Goal: Task Accomplishment & Management: Manage account settings

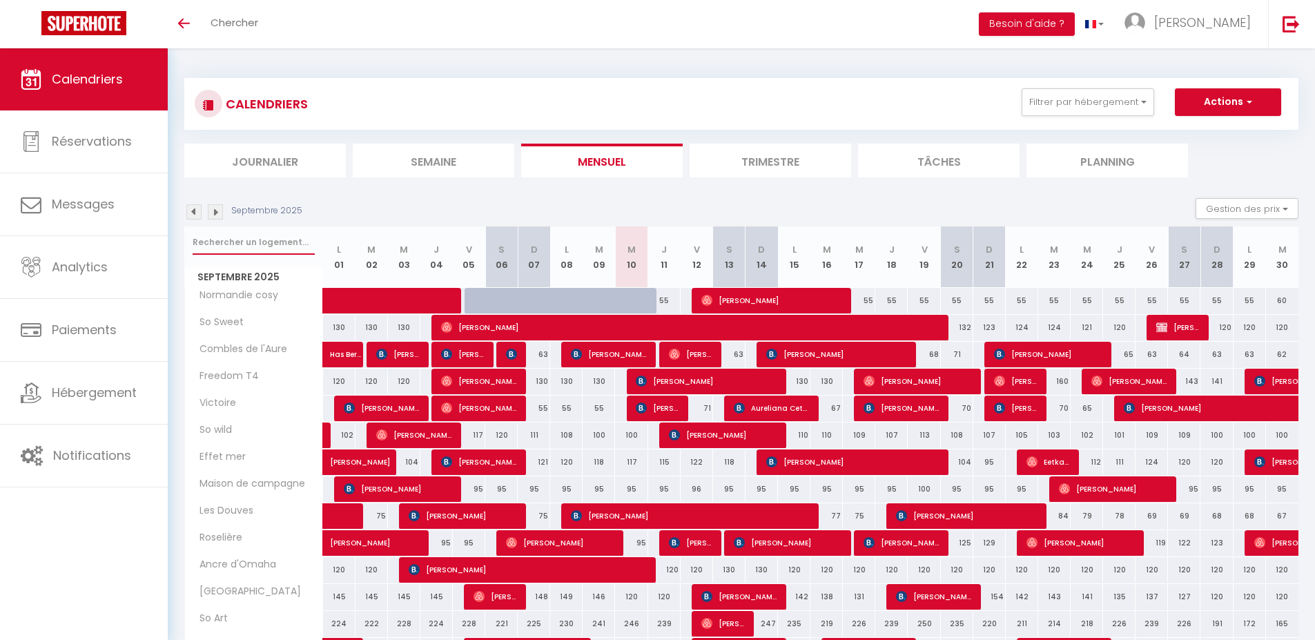
click at [233, 242] on input "text" at bounding box center [254, 242] width 122 height 25
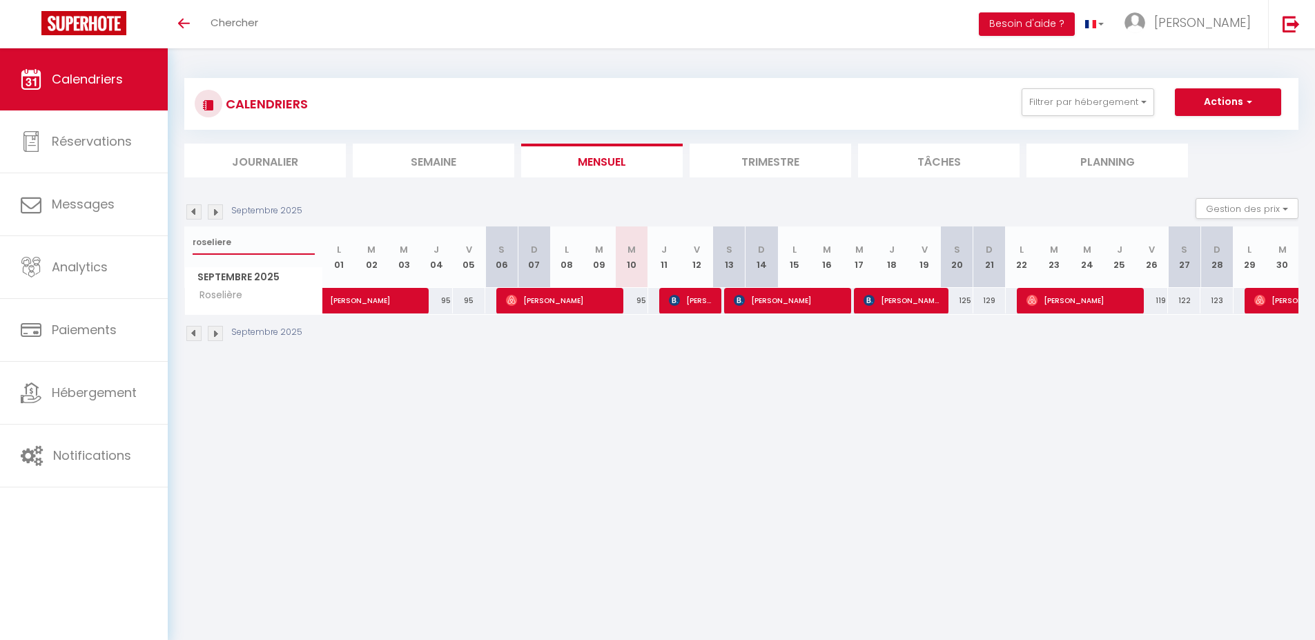
type input "roseliere"
click at [696, 300] on span "[PERSON_NAME]" at bounding box center [690, 300] width 43 height 26
select select "OK"
select select "KO"
select select "0"
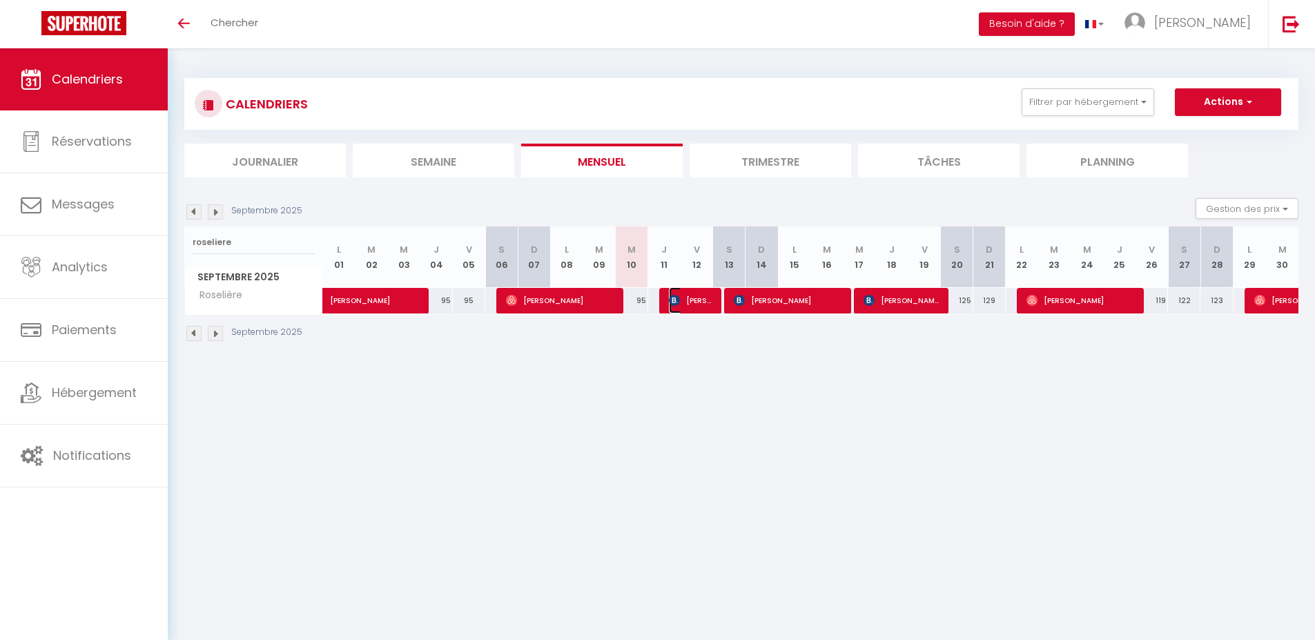
select select "0"
select select "1"
select select
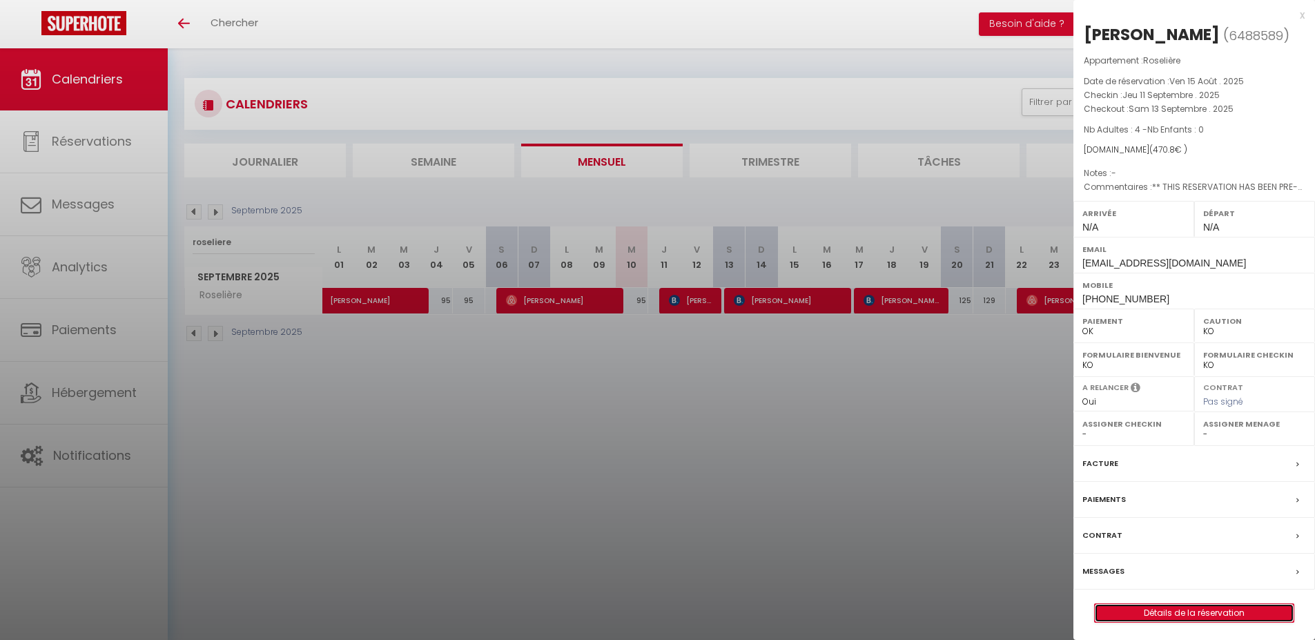
click at [1175, 609] on link "Détails de la réservation" at bounding box center [1194, 613] width 199 height 18
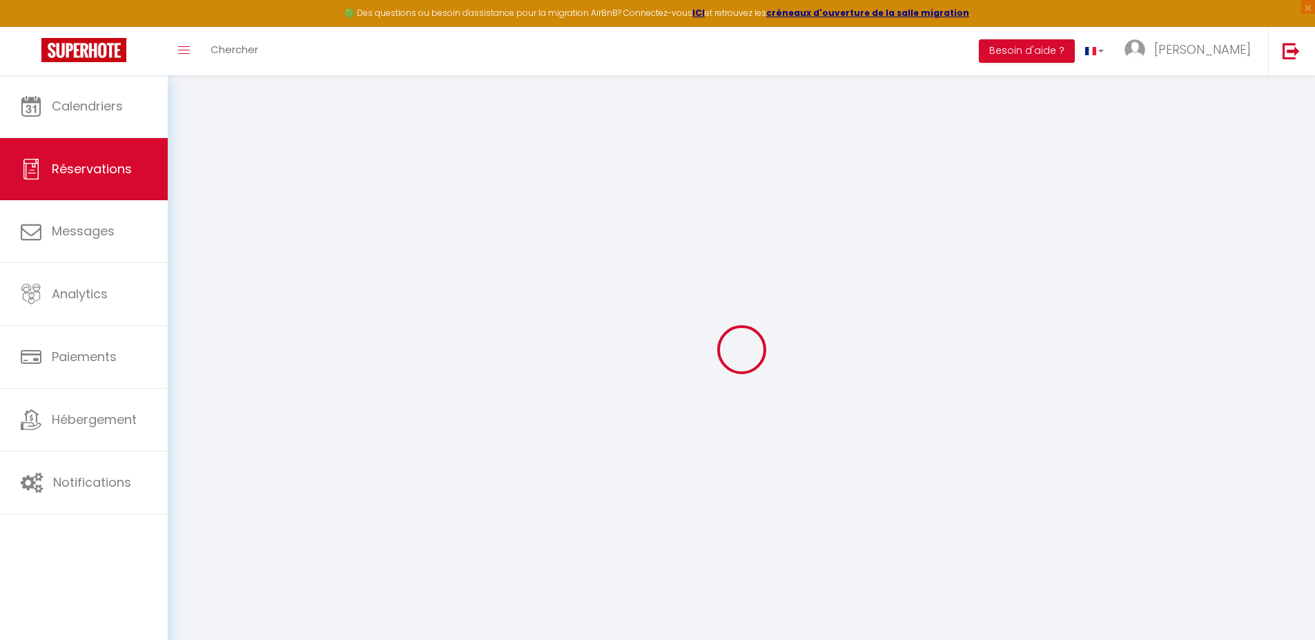
select select
checkbox input "false"
select select
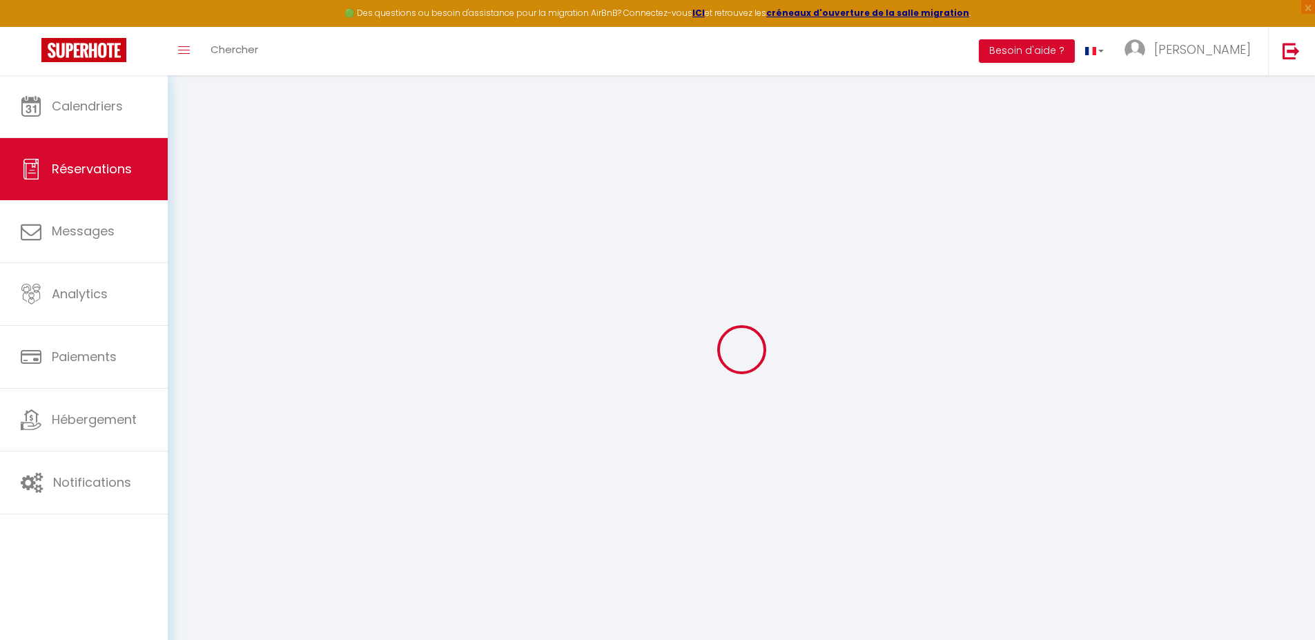
checkbox input "false"
type textarea "** THIS RESERVATION HAS BEEN PRE-PAID ** Approximate time of arrival: between 1…"
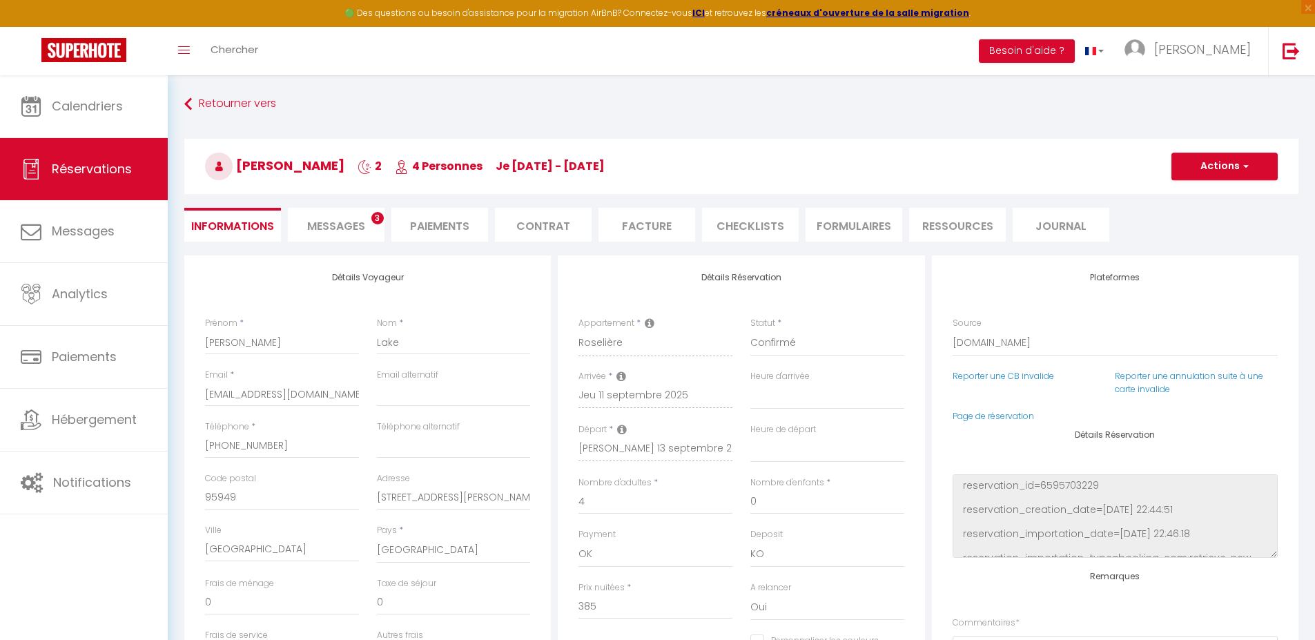
type input "75"
type input "10.8"
select select
checkbox input "false"
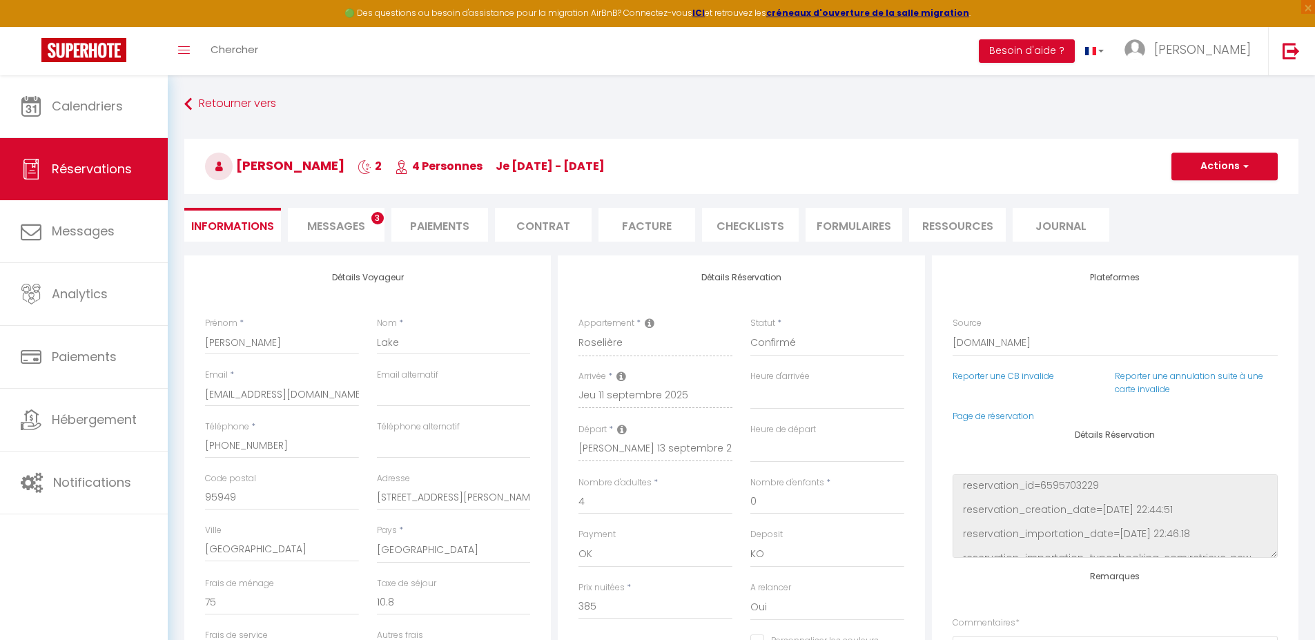
select select
click at [320, 227] on span "Messages" at bounding box center [336, 226] width 58 height 16
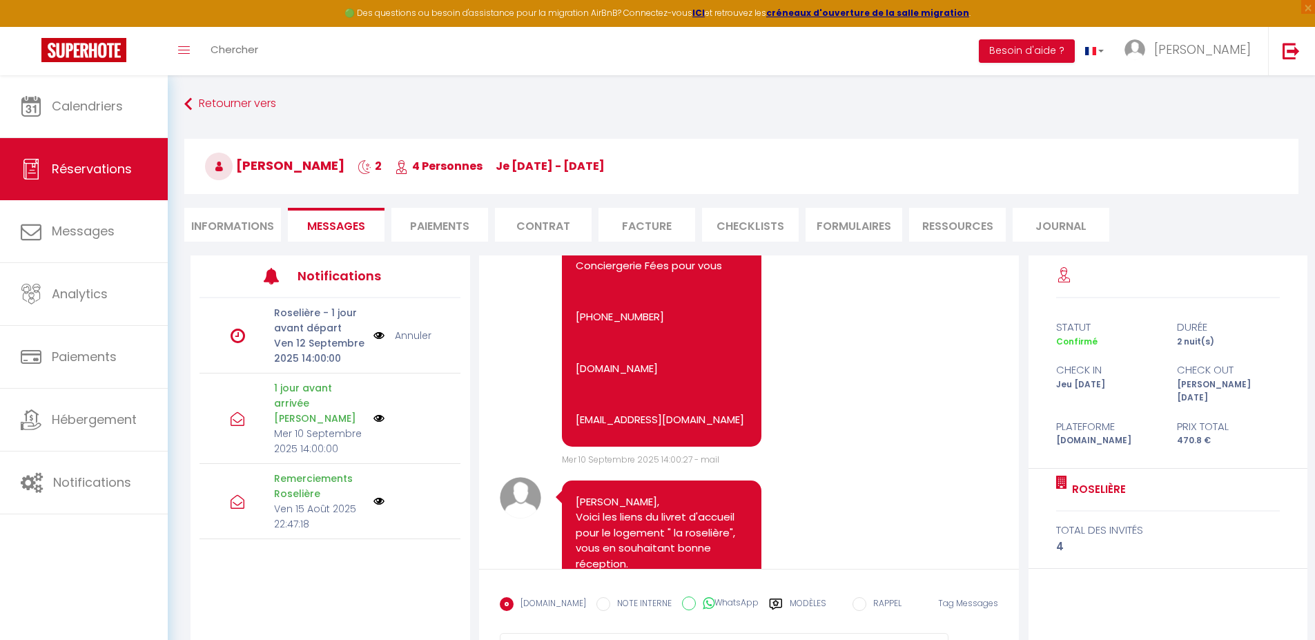
scroll to position [3448, 0]
drag, startPoint x: 578, startPoint y: 413, endPoint x: 677, endPoint y: 334, distance: 126.2
copy pre "Loremip Dolor, Sita conse ad elitsed do eius temporinci utl etdolo magn aliqu e…"
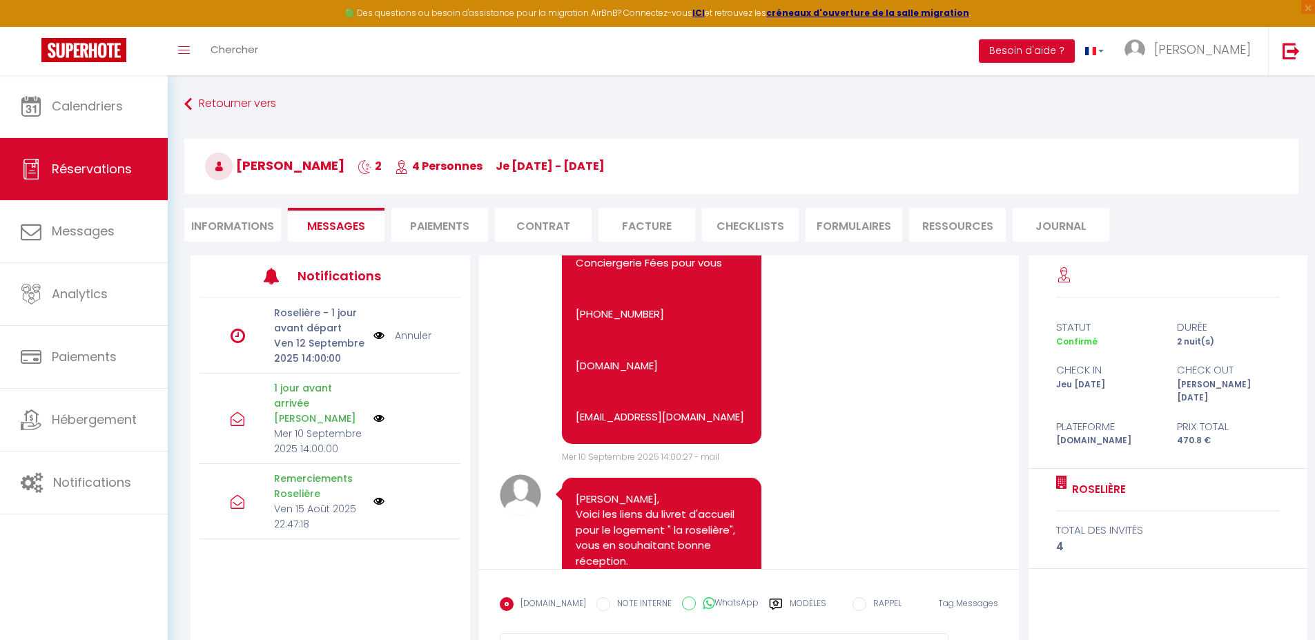
drag, startPoint x: 577, startPoint y: 369, endPoint x: 707, endPoint y: 551, distance: 223.7
copy pre "Nous vous souhaitons un excellent séjour et de belles découvertes ! Belle journ…"
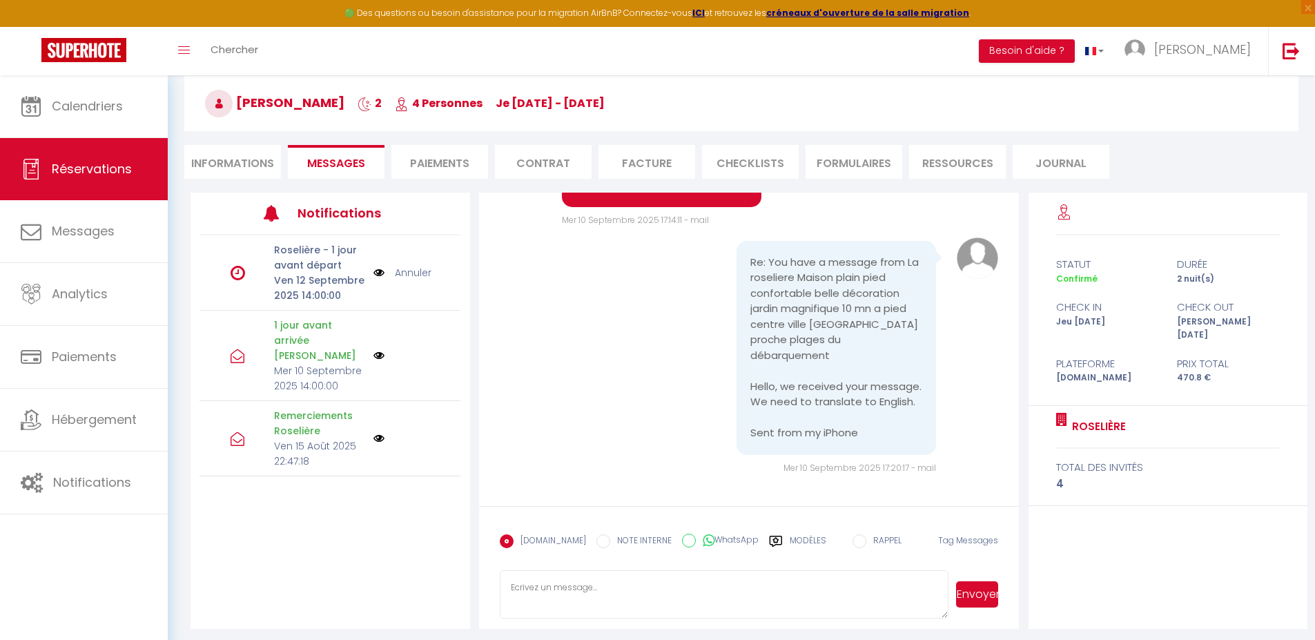
scroll to position [75, 0]
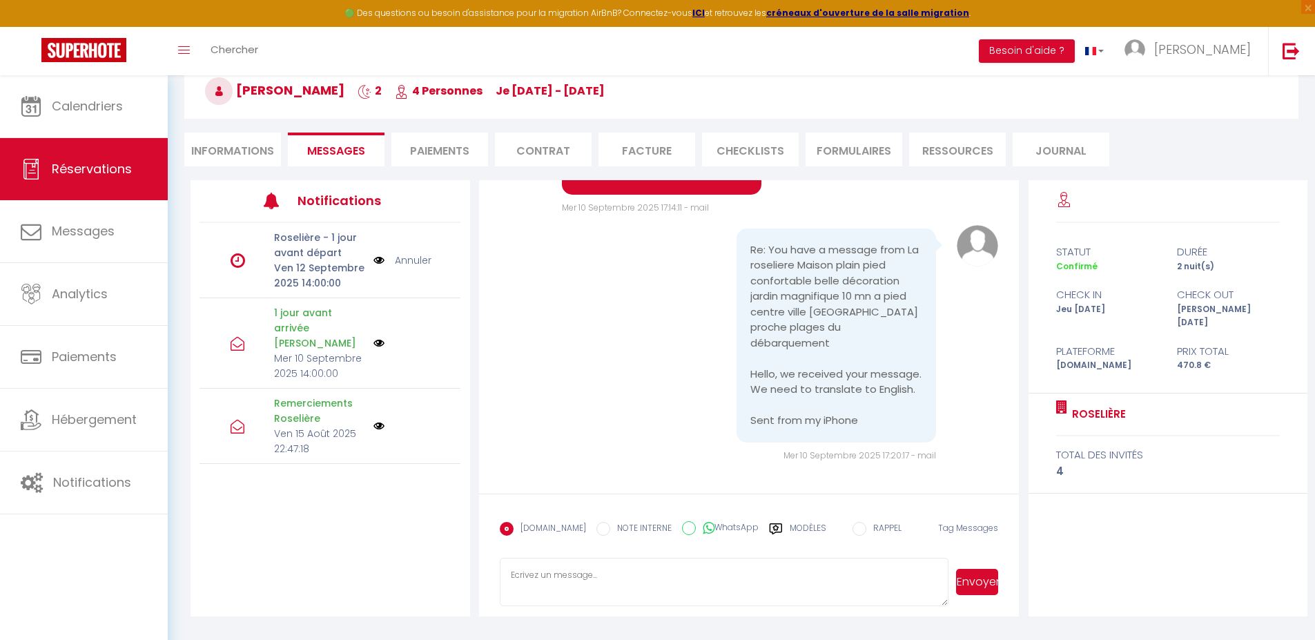
click at [574, 582] on textarea at bounding box center [724, 582] width 449 height 48
paste textarea "Hello [PERSON_NAME], We are pleased to welcome you [DATE] to our house "La Rose…"
type textarea "Hello [PERSON_NAME], We are pleased to welcome you [DATE] to our house "La Rose…"
click at [982, 580] on button "Envoyer" at bounding box center [977, 582] width 42 height 26
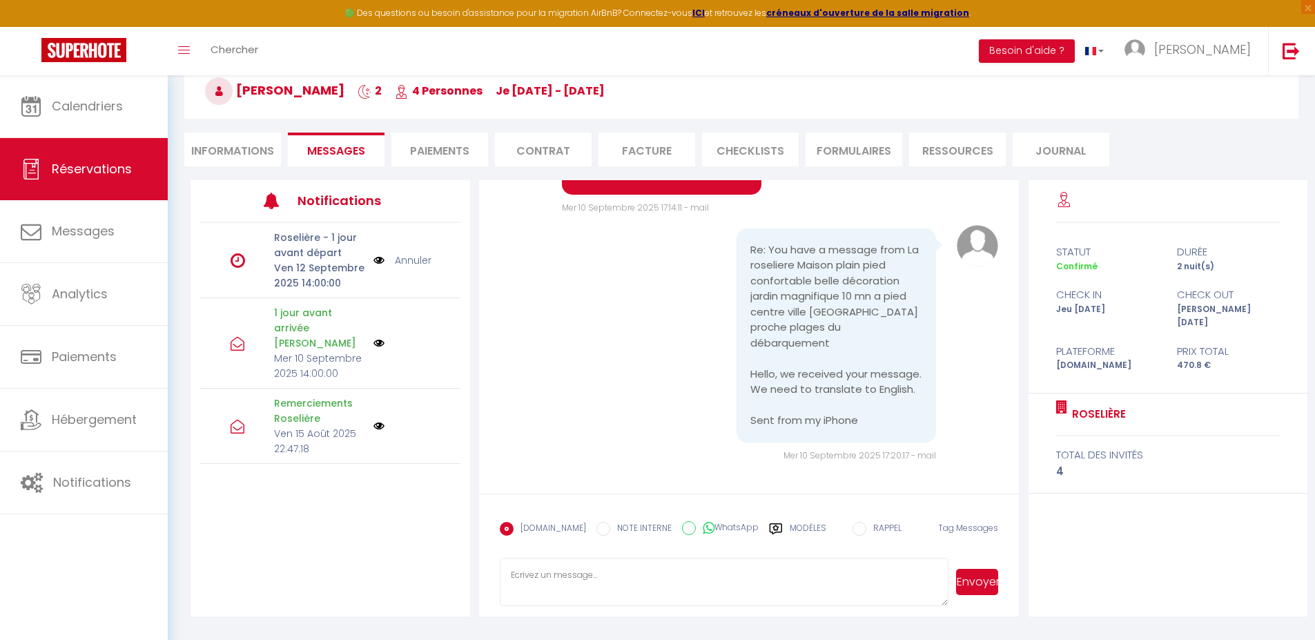
scroll to position [0, 0]
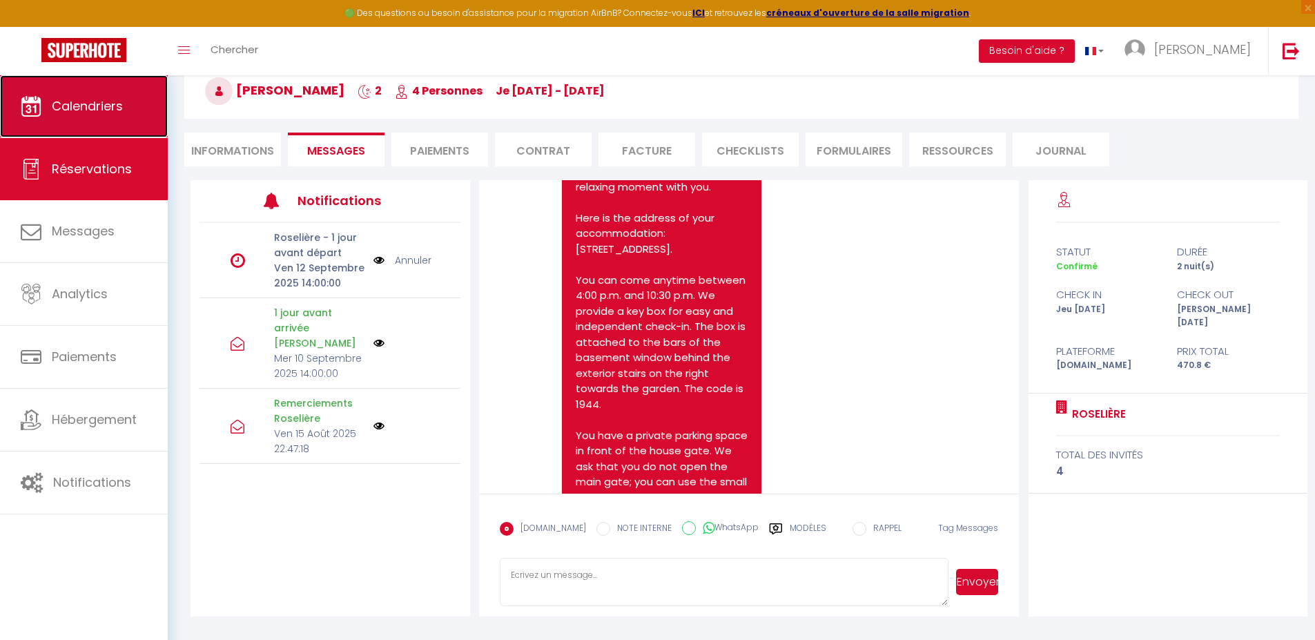
click at [102, 98] on span "Calendriers" at bounding box center [87, 105] width 71 height 17
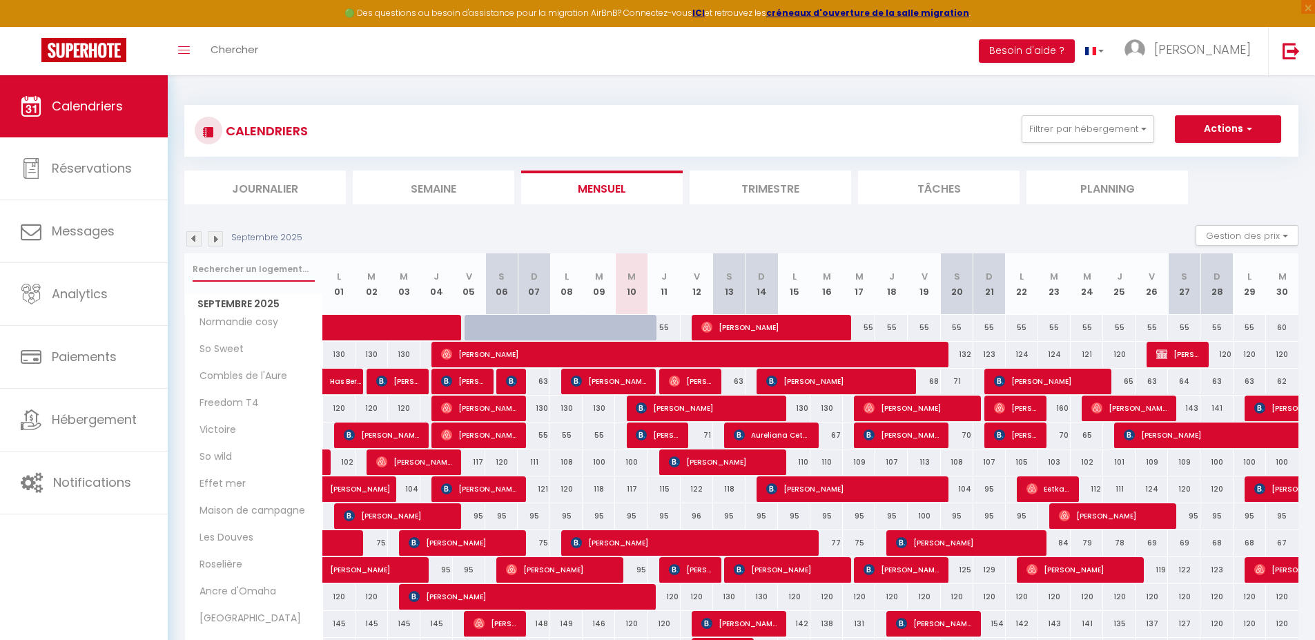
click at [249, 269] on input "text" at bounding box center [254, 269] width 122 height 25
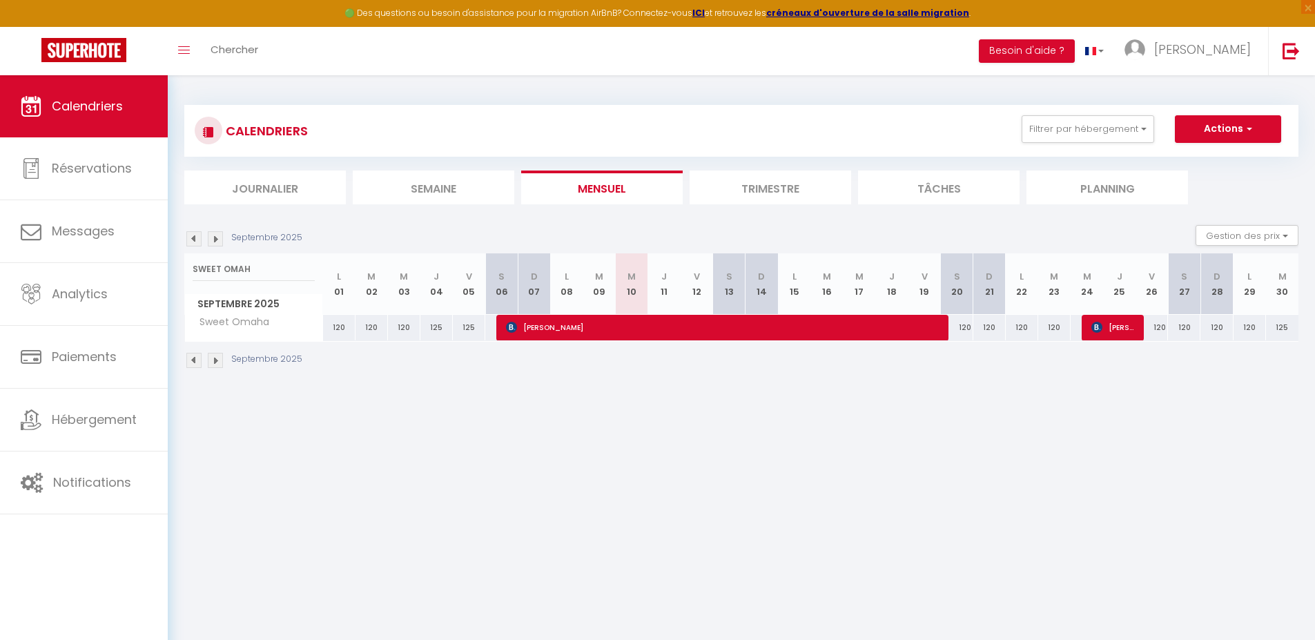
click at [295, 392] on div "CALENDRIERS Filtrer par hébergement appart 1 nuit Normandie cosy Victoire Les D…" at bounding box center [741, 237] width 1147 height 324
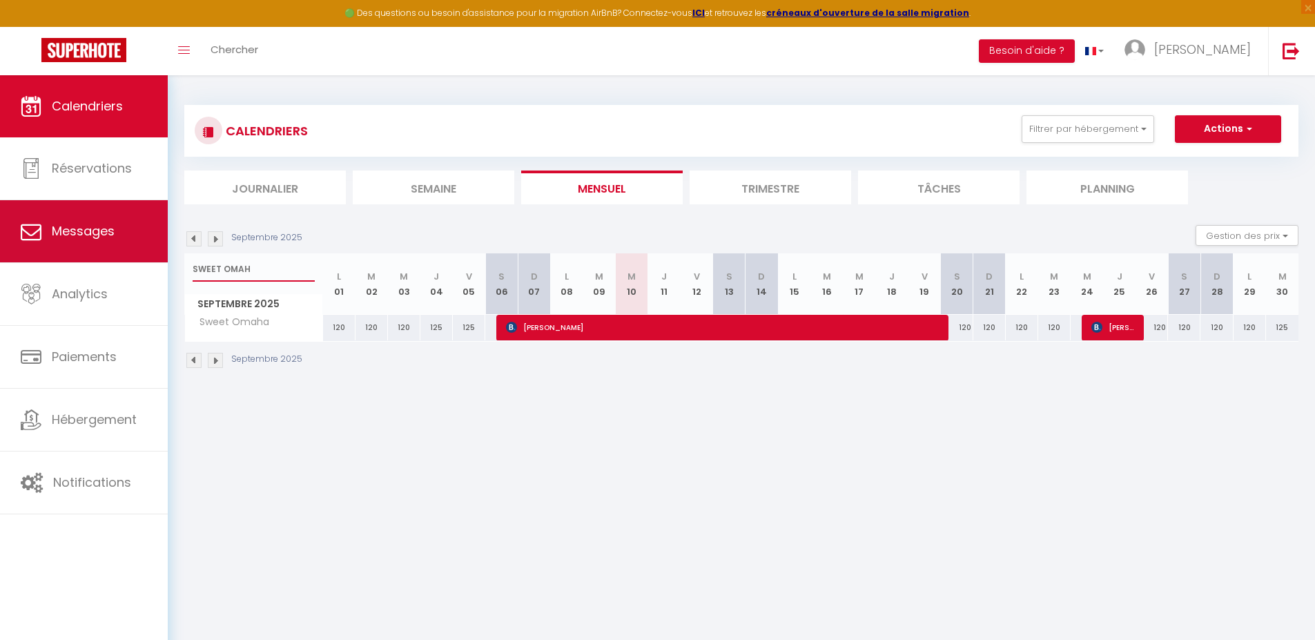
drag, startPoint x: 250, startPoint y: 273, endPoint x: 166, endPoint y: 259, distance: 84.5
click at [166, 259] on div "🟢 Des questions ou besoin d'assistance pour la migration AirBnB? Connectez-vous…" at bounding box center [657, 237] width 1315 height 324
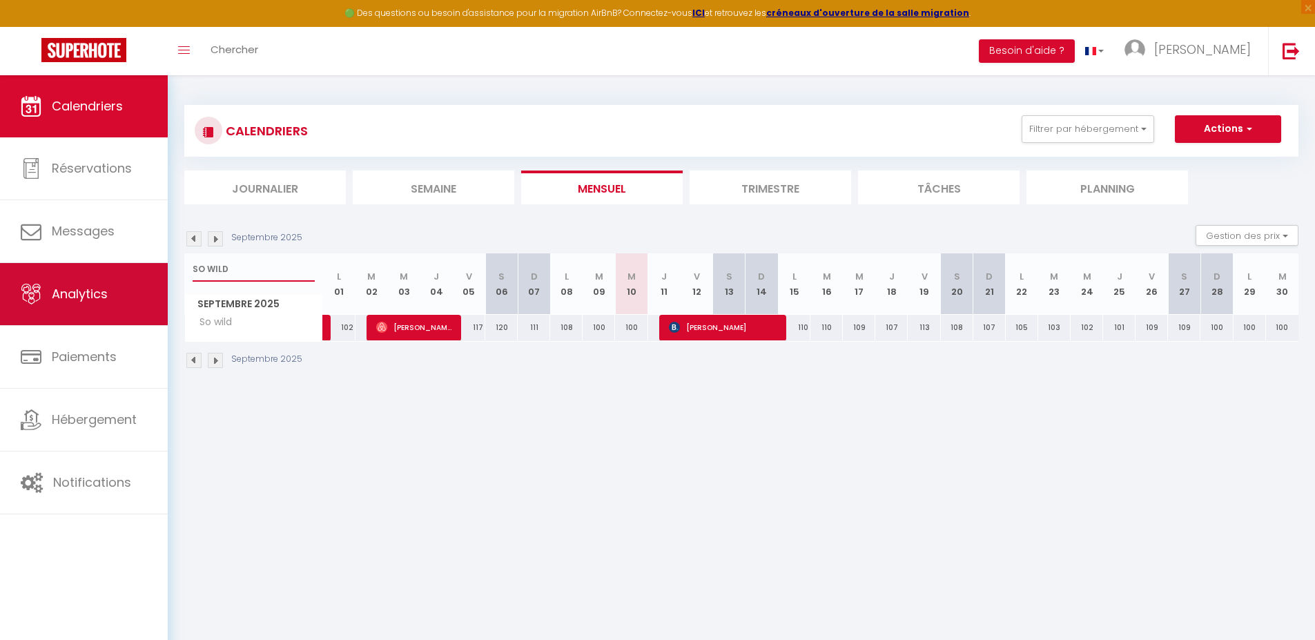
drag, startPoint x: 235, startPoint y: 272, endPoint x: 155, endPoint y: 267, distance: 79.5
click at [155, 267] on div "🟢 Des questions ou besoin d'assistance pour la migration AirBnB? Connectez-vous…" at bounding box center [657, 237] width 1315 height 324
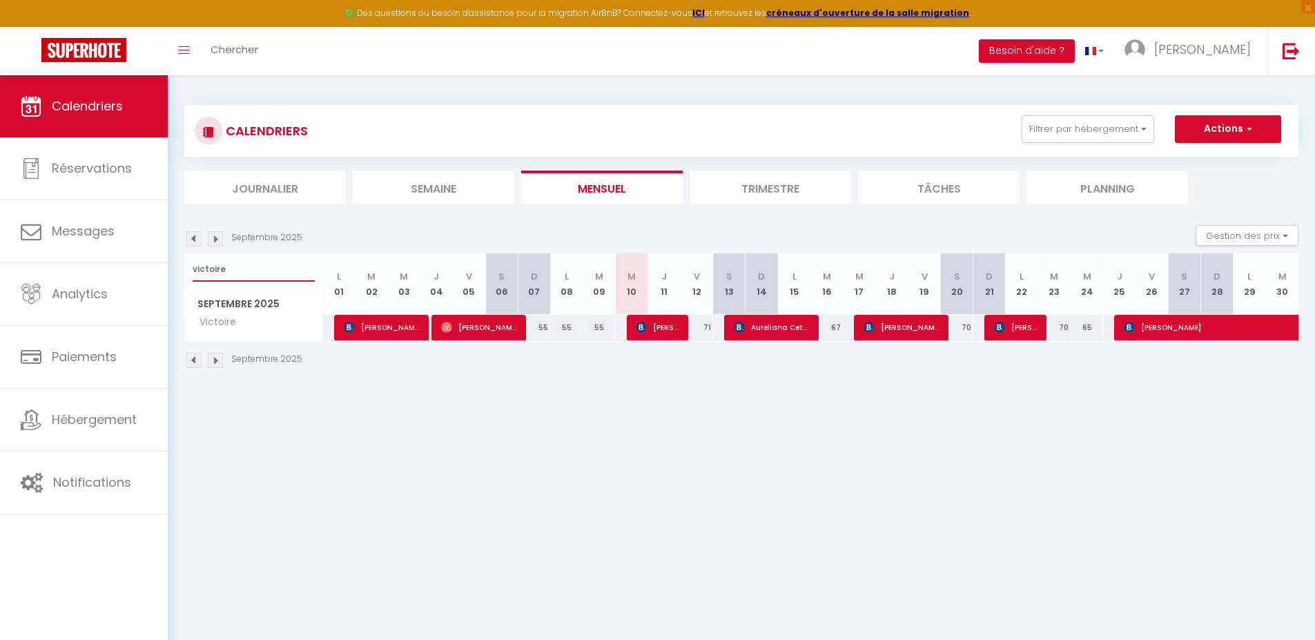
type input "victoire"
click at [752, 326] on span "Aureliana Cetera" at bounding box center [772, 327] width 76 height 26
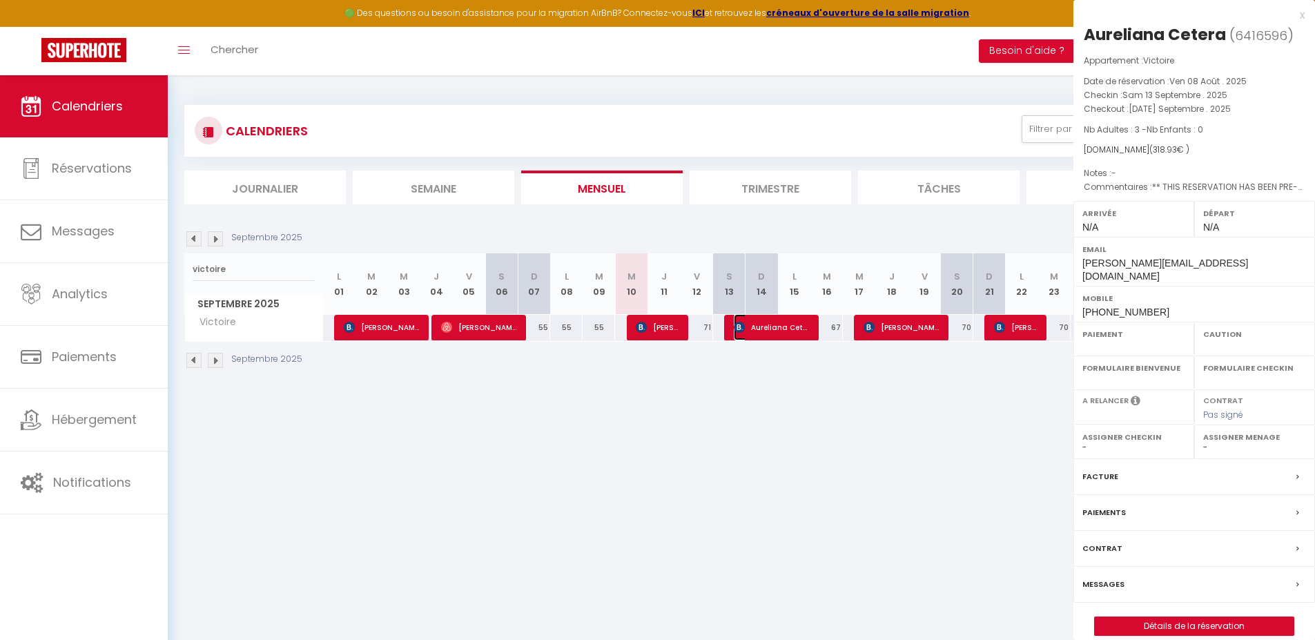
select select "OK"
select select "KO"
select select "0"
select select "1"
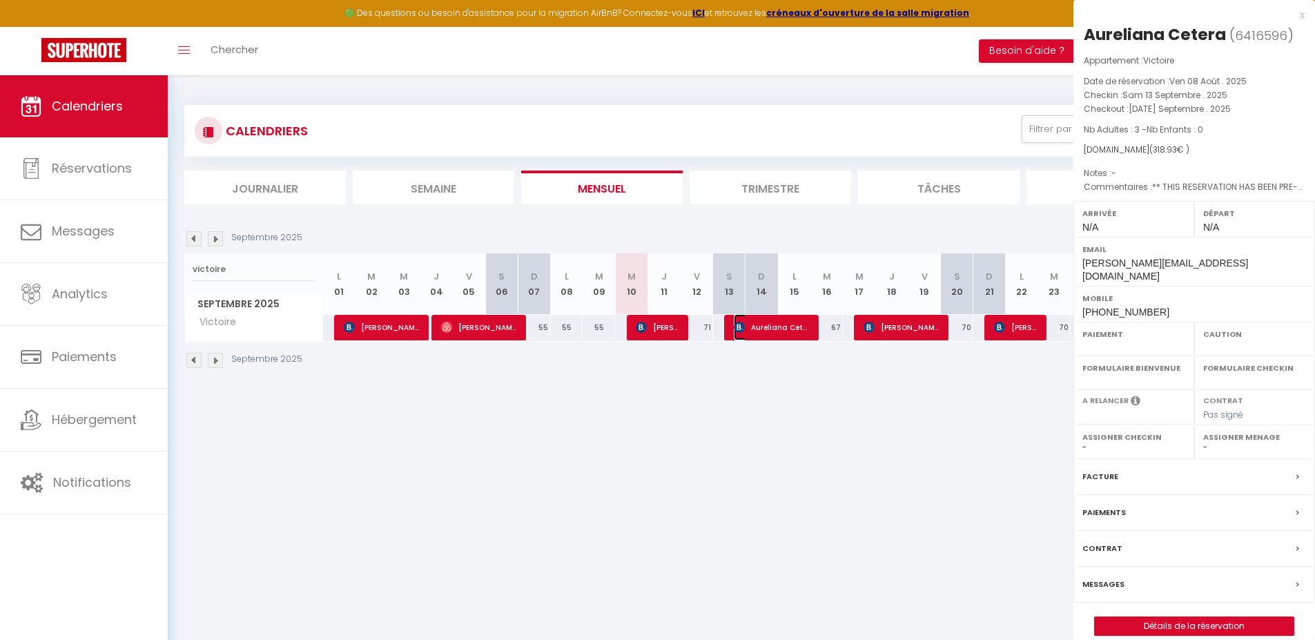
select select
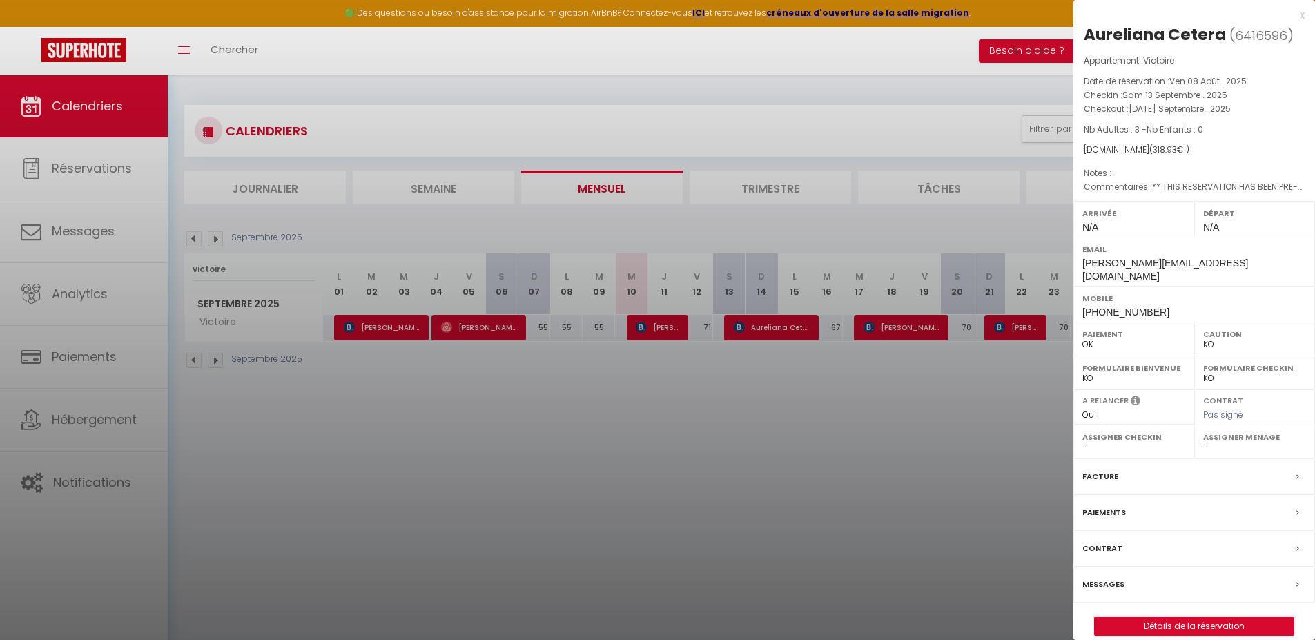
click at [1299, 17] on div "x" at bounding box center [1188, 15] width 231 height 17
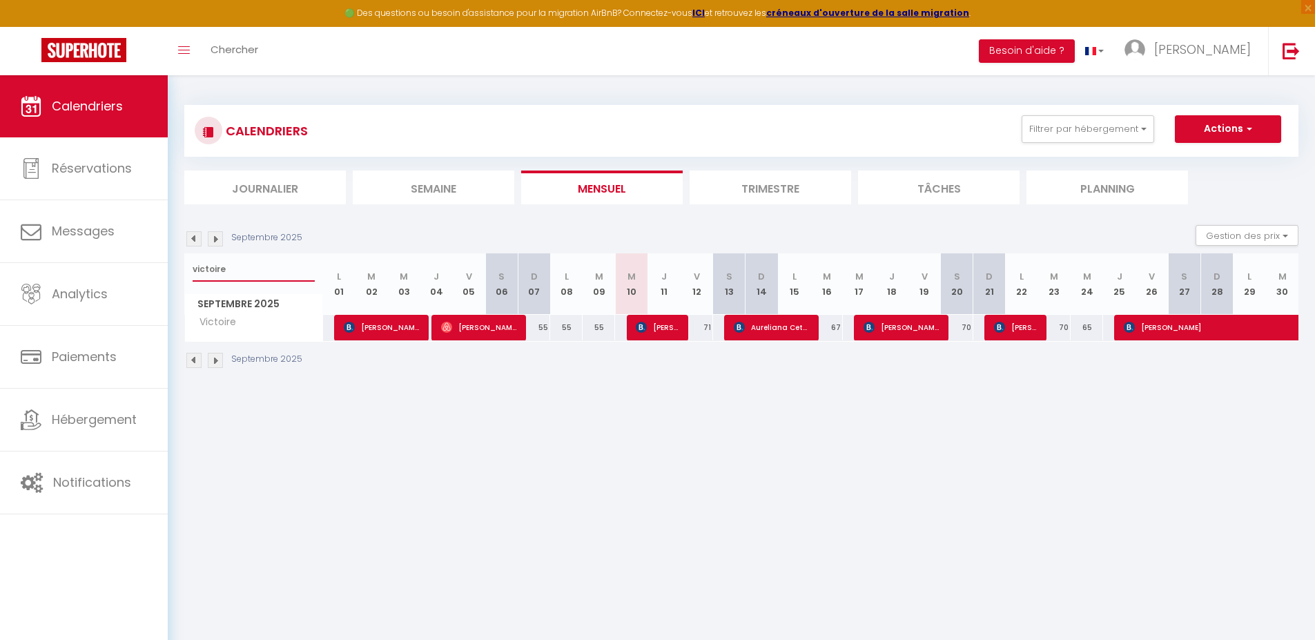
drag, startPoint x: 259, startPoint y: 273, endPoint x: 185, endPoint y: 271, distance: 73.9
click at [185, 271] on div "victoire" at bounding box center [253, 269] width 137 height 32
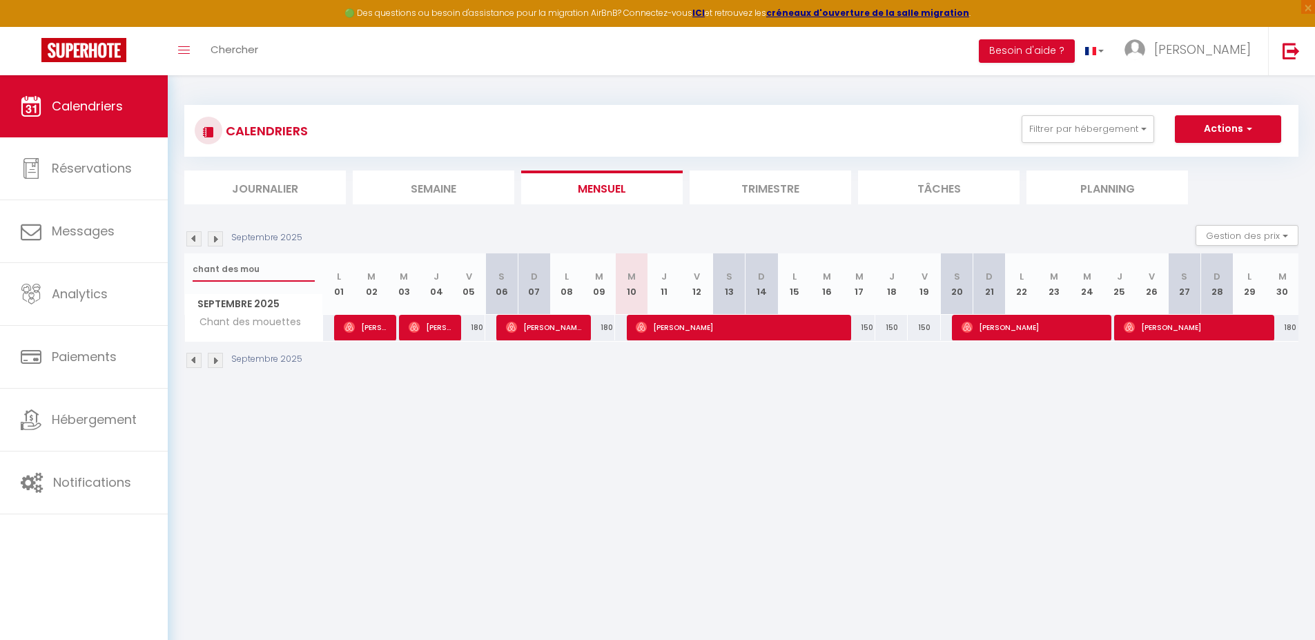
type input "chant des mou"
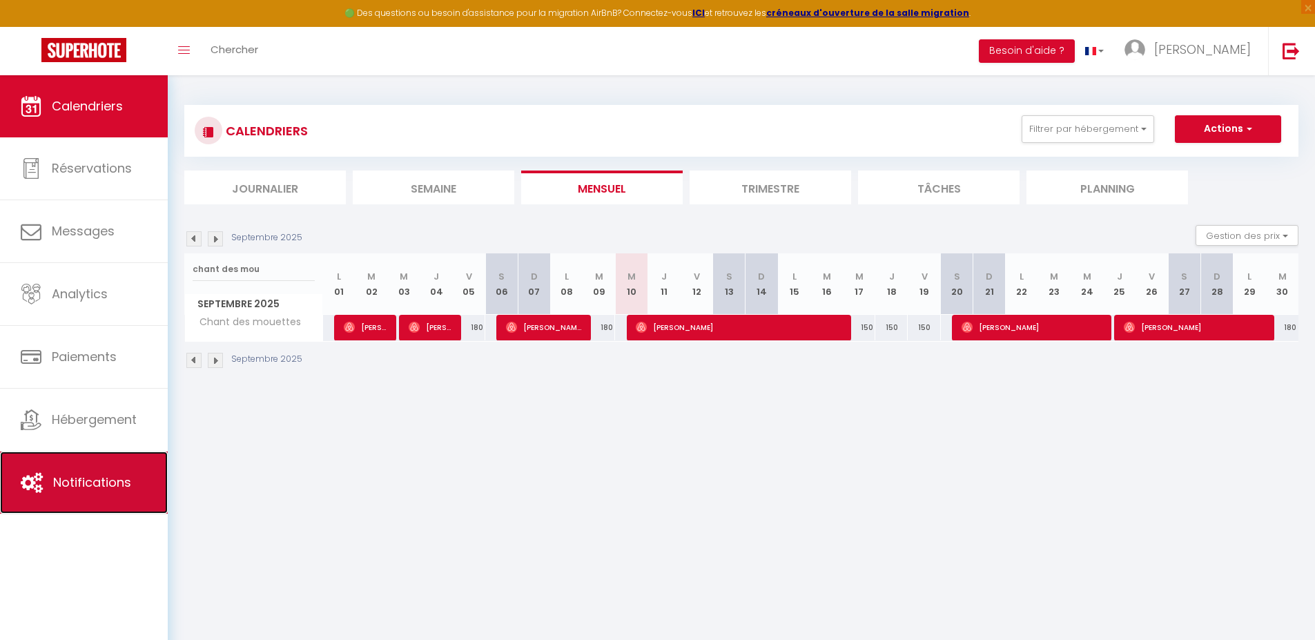
click at [115, 475] on span "Notifications" at bounding box center [92, 481] width 78 height 17
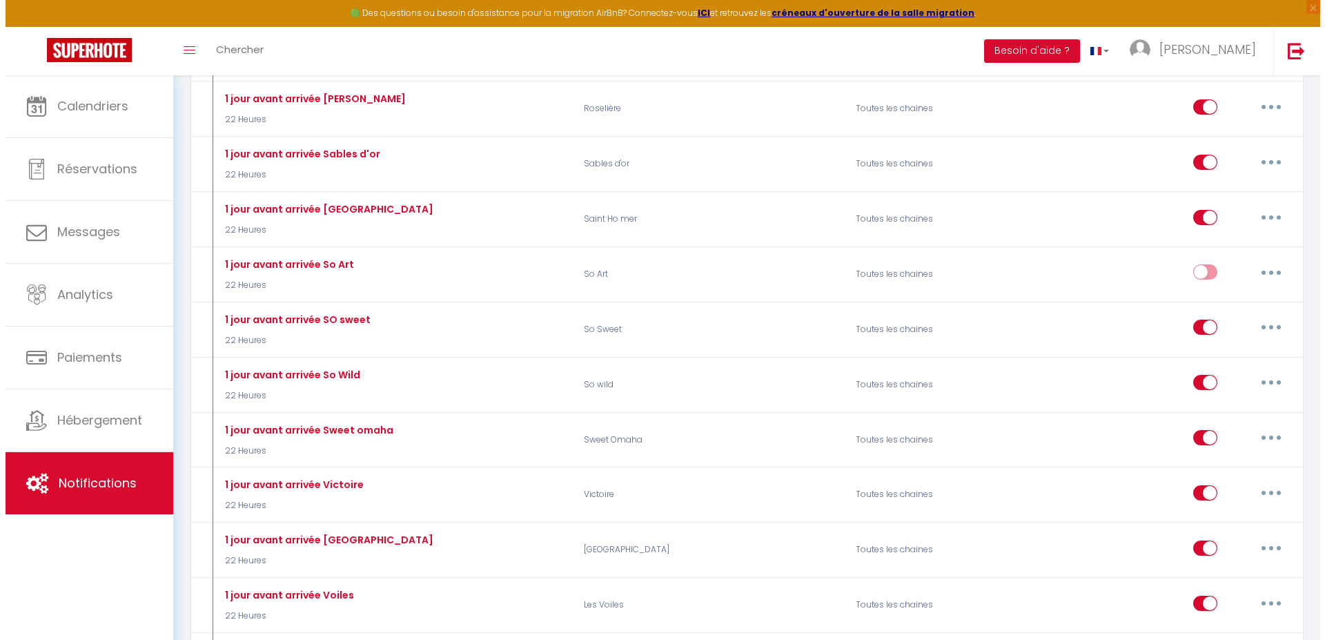
scroll to position [5728, 0]
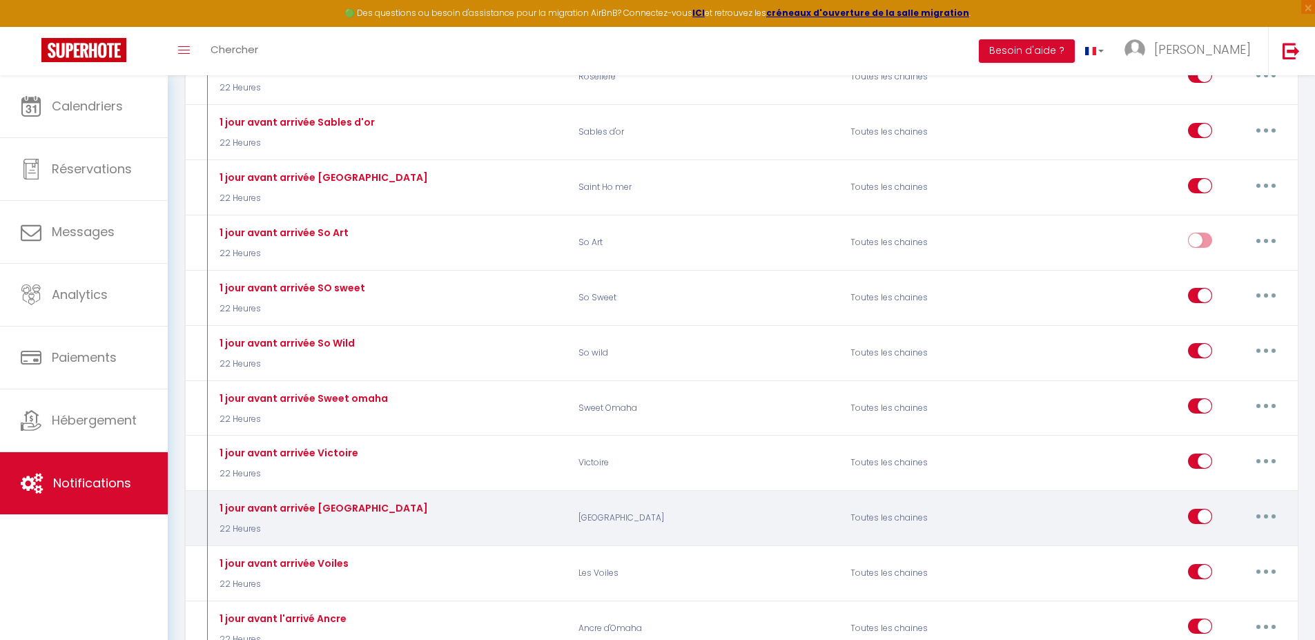
click at [1273, 517] on button "button" at bounding box center [1265, 516] width 39 height 22
click at [1199, 551] on link "Editer" at bounding box center [1230, 547] width 102 height 23
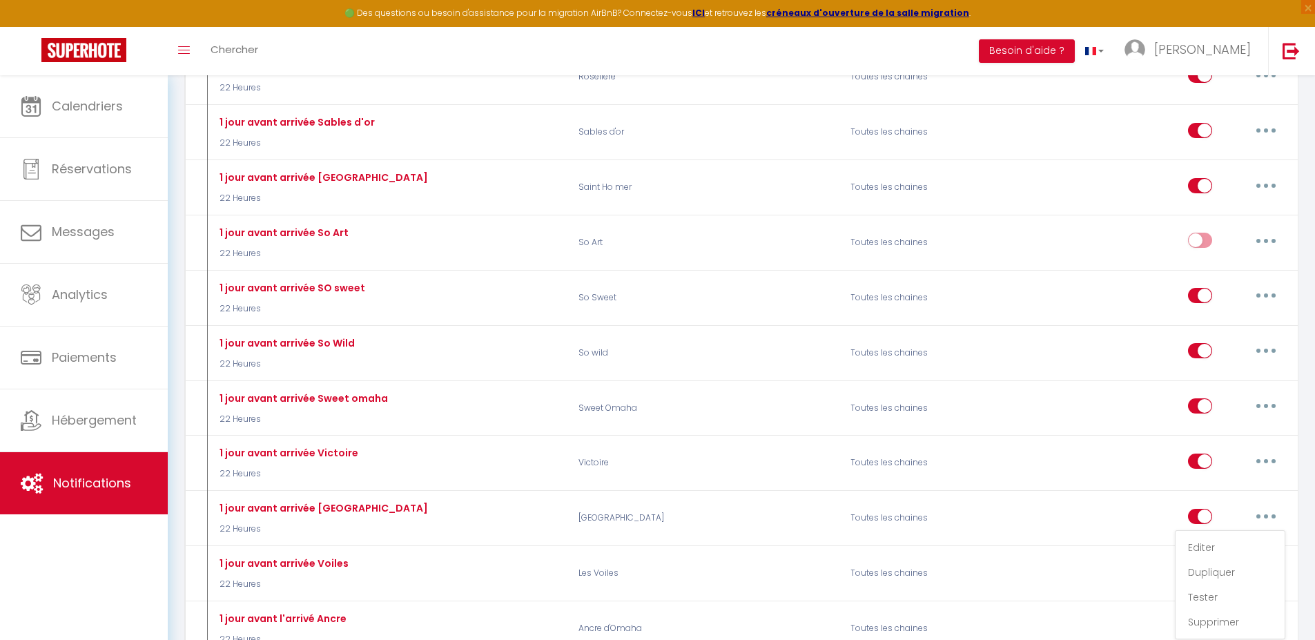
type input "1 jour avant arrivée [GEOGRAPHIC_DATA]"
select select "22 Heures"
select select "if_booking_is_paid"
checkbox input "true"
checkbox input "false"
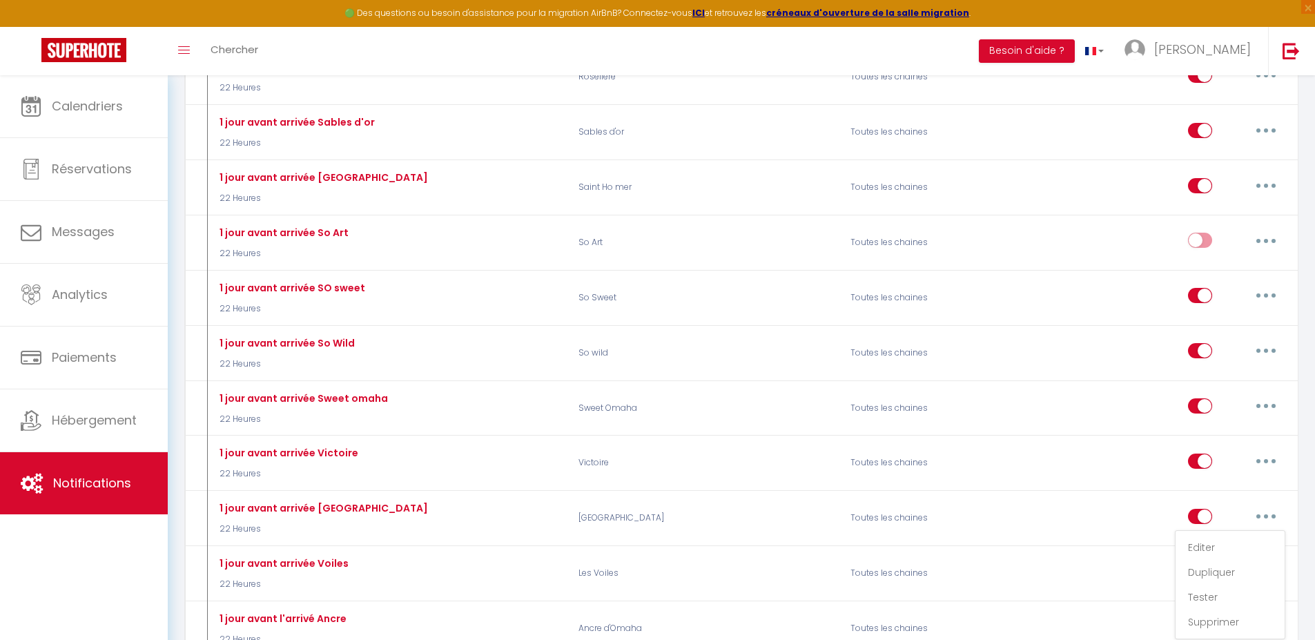
checkbox input "false"
radio input "true"
type input "Préparez votre séjour à [PERSON_NAME][GEOGRAPHIC_DATA]"
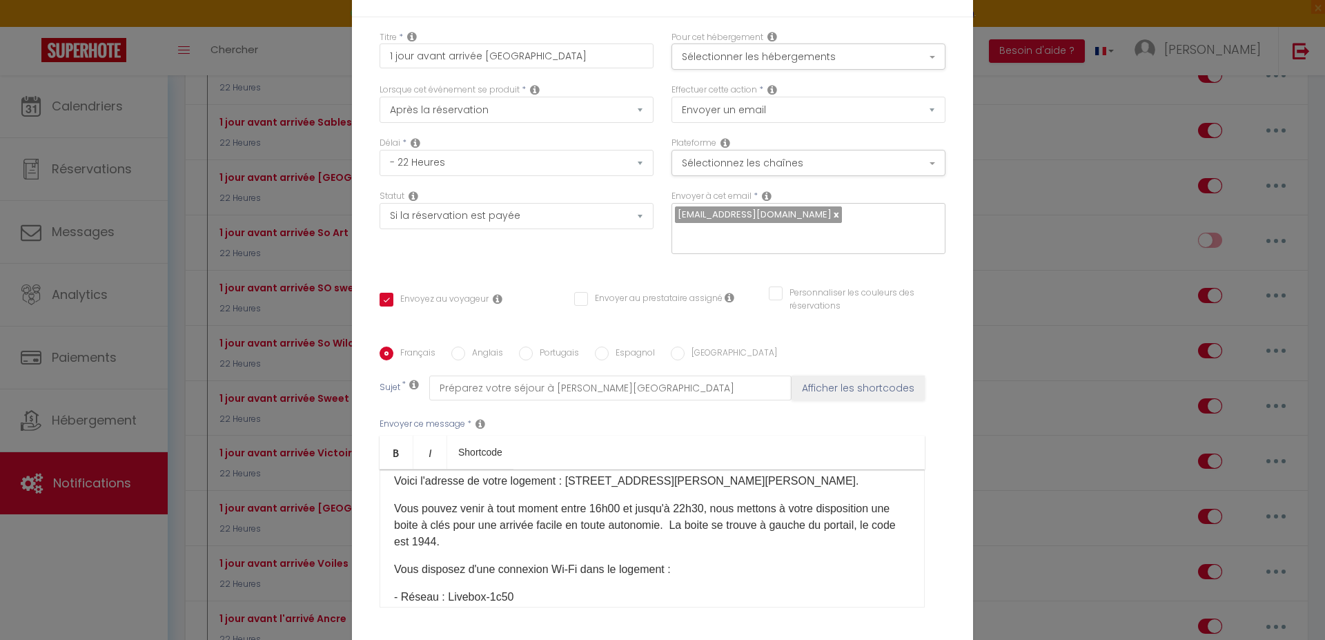
scroll to position [138, 0]
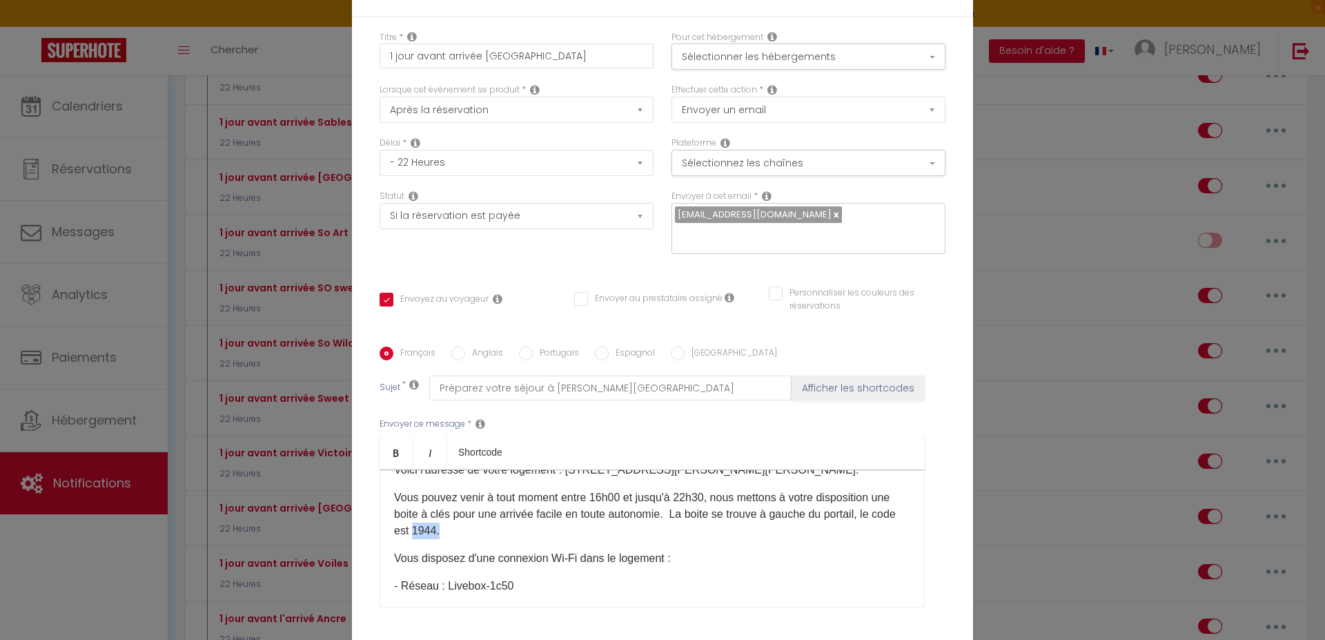
drag, startPoint x: 433, startPoint y: 532, endPoint x: 460, endPoint y: 534, distance: 27.7
click at [460, 534] on p "​​Vous pouvez venir à tout moment entre 16h00 et jusqu'à 22h30, nous mettons à …" at bounding box center [652, 514] width 516 height 50
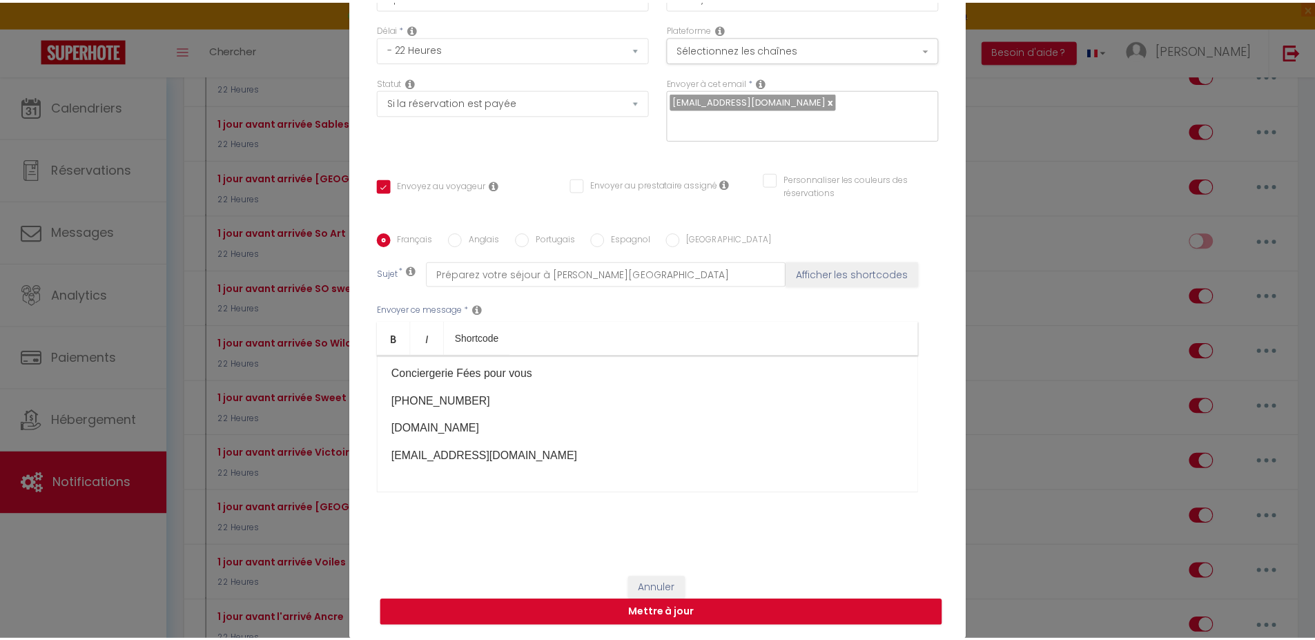
scroll to position [622, 0]
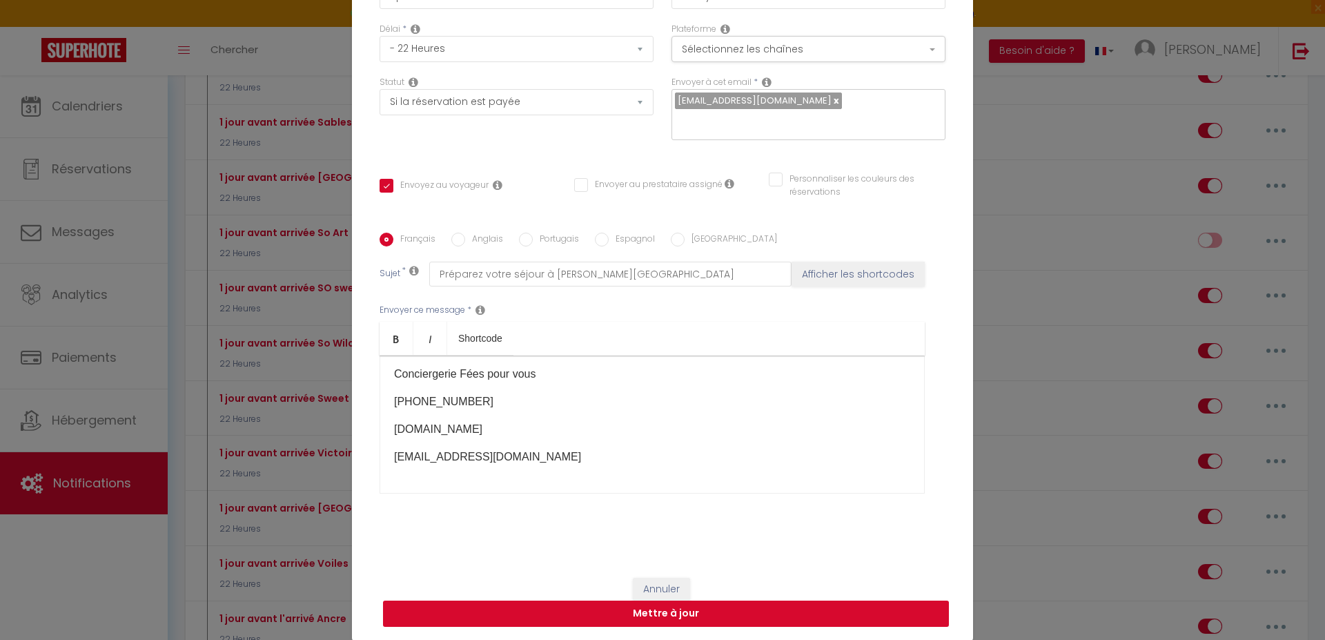
click at [646, 609] on button "Mettre à jour" at bounding box center [666, 613] width 566 height 26
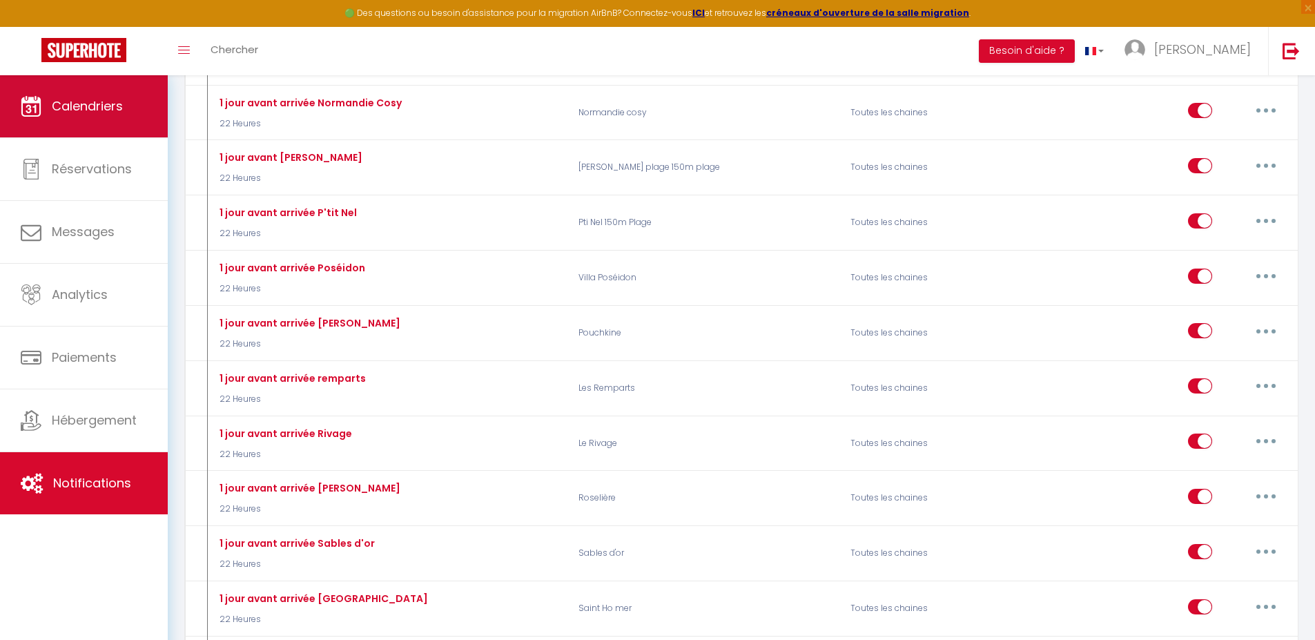
scroll to position [5176, 0]
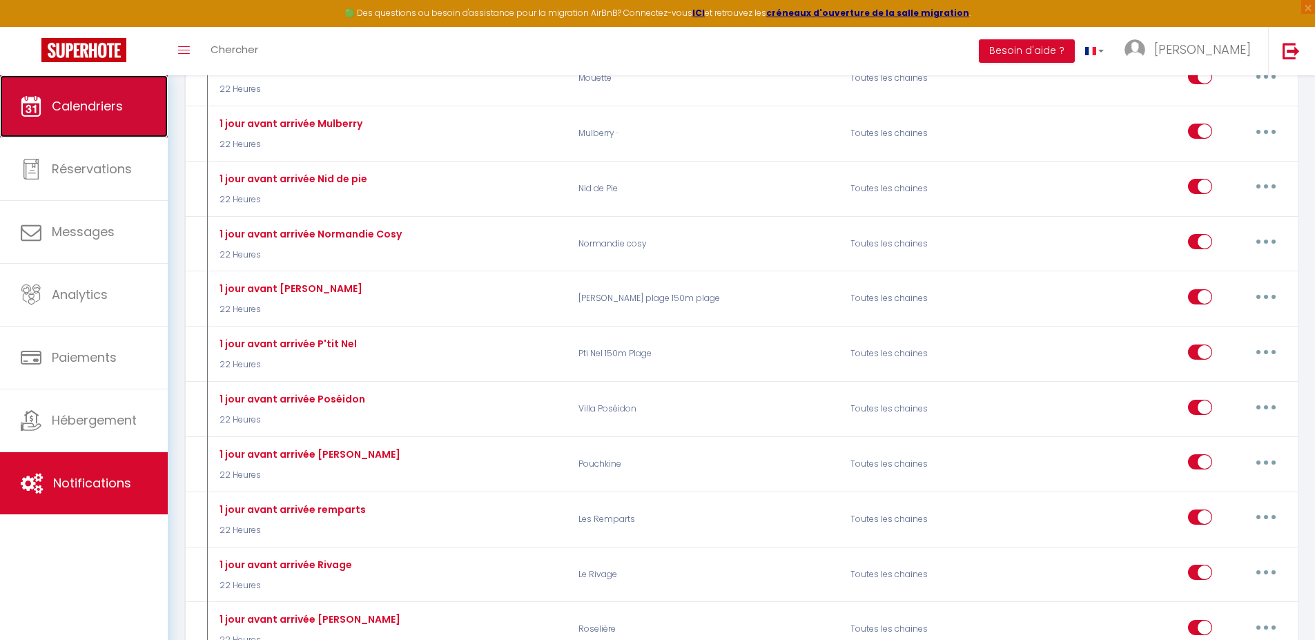
click at [119, 117] on link "Calendriers" at bounding box center [84, 106] width 168 height 62
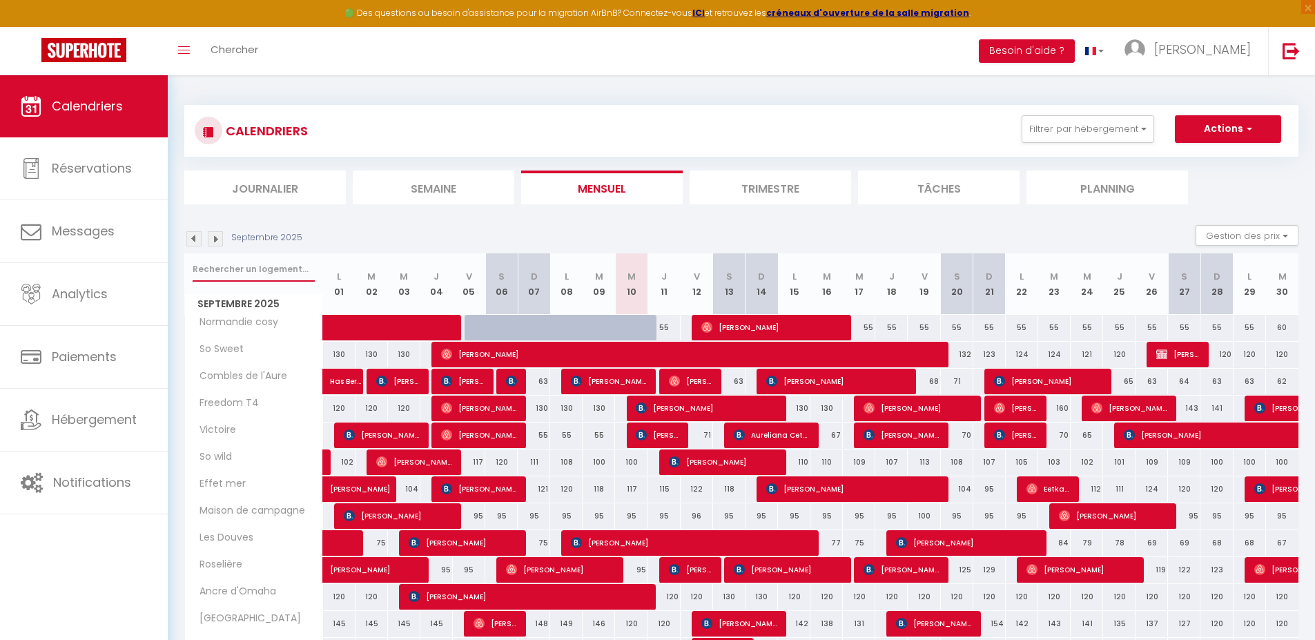
click at [248, 270] on input "text" at bounding box center [254, 269] width 122 height 25
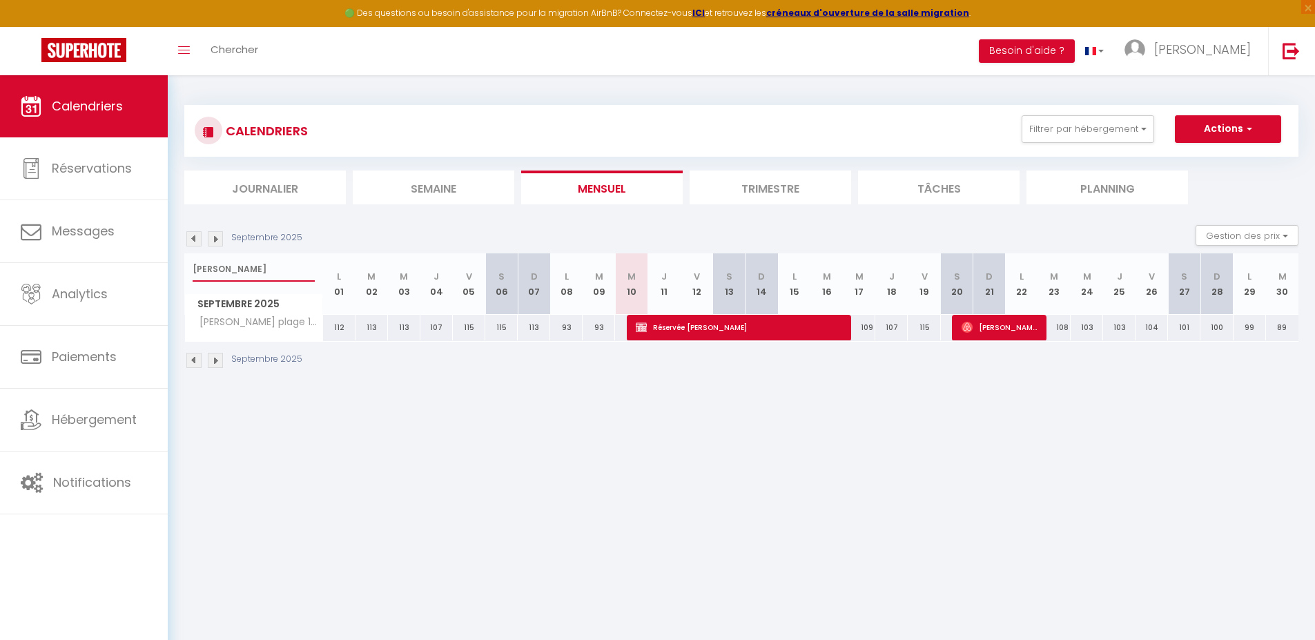
drag, startPoint x: 236, startPoint y: 276, endPoint x: 183, endPoint y: 275, distance: 53.1
click at [183, 275] on div "CALENDRIERS Filtrer par hébergement appart 1 nuit Normandie cosy Victoire Les D…" at bounding box center [741, 237] width 1147 height 324
type input "victoire"
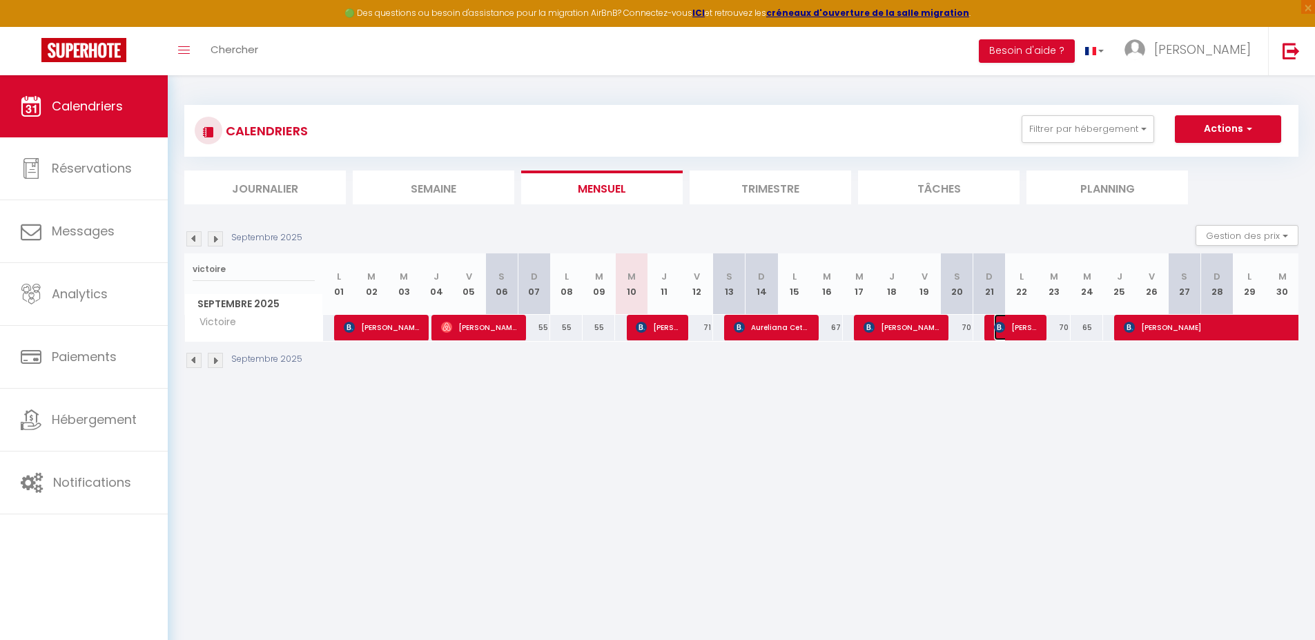
click at [1010, 323] on span "[PERSON_NAME] [PERSON_NAME]" at bounding box center [1015, 327] width 43 height 26
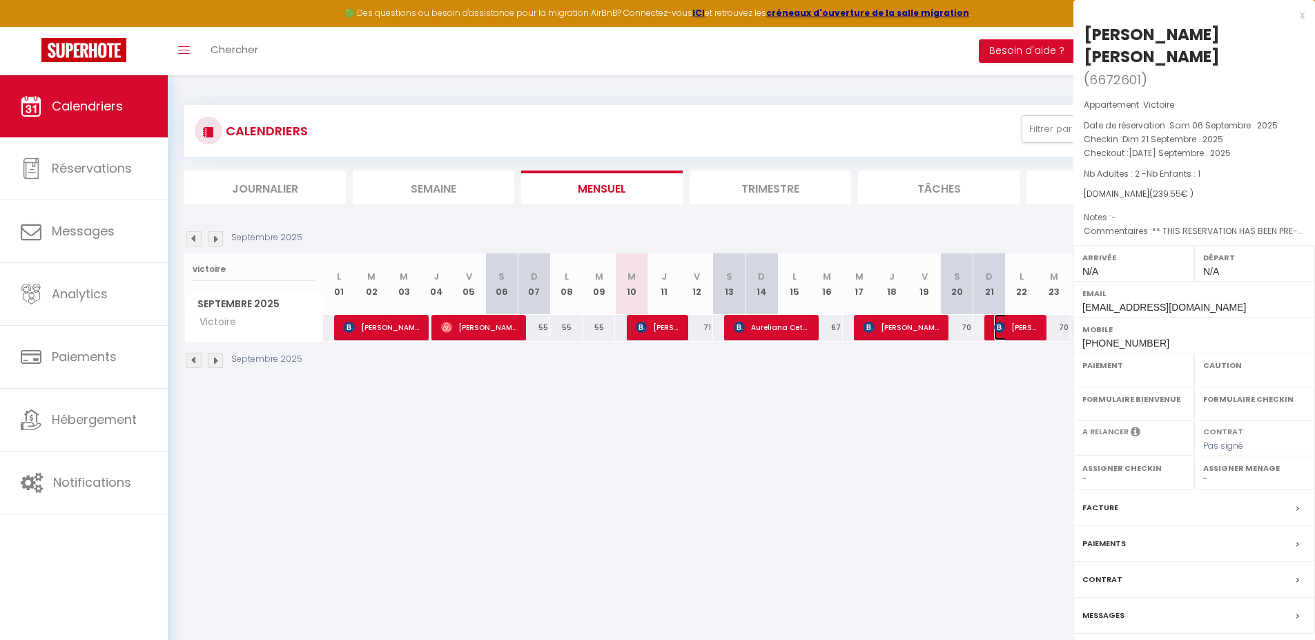
select select "OK"
select select "KO"
select select "0"
select select "1"
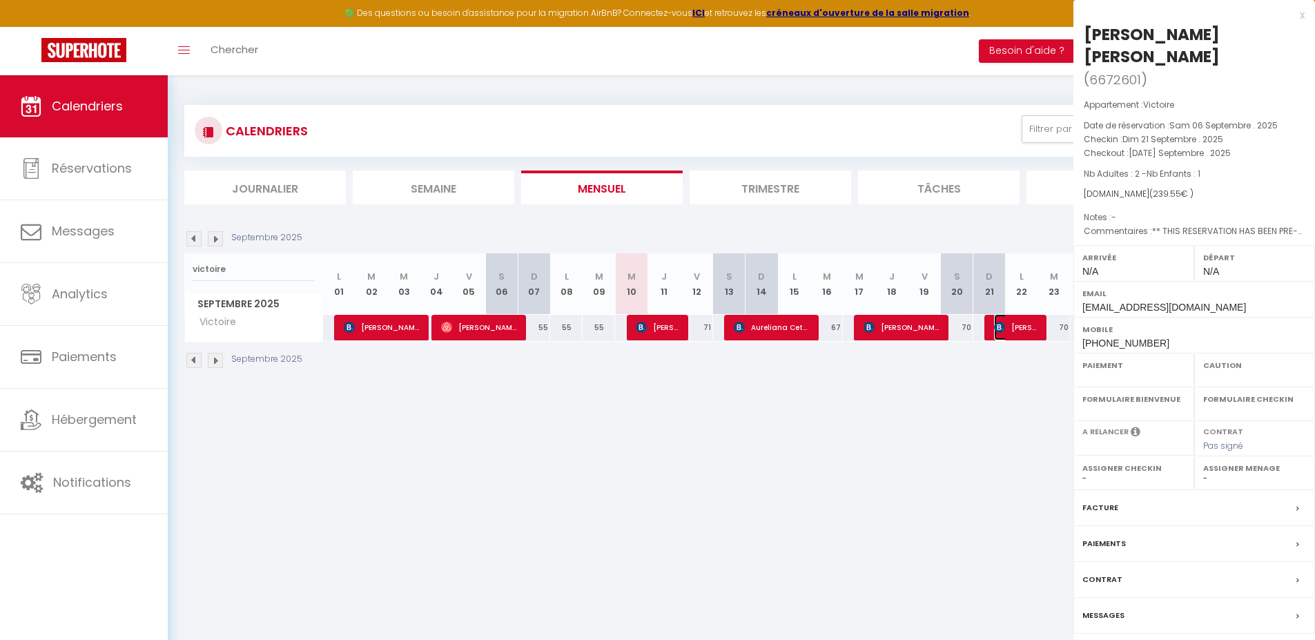
select select
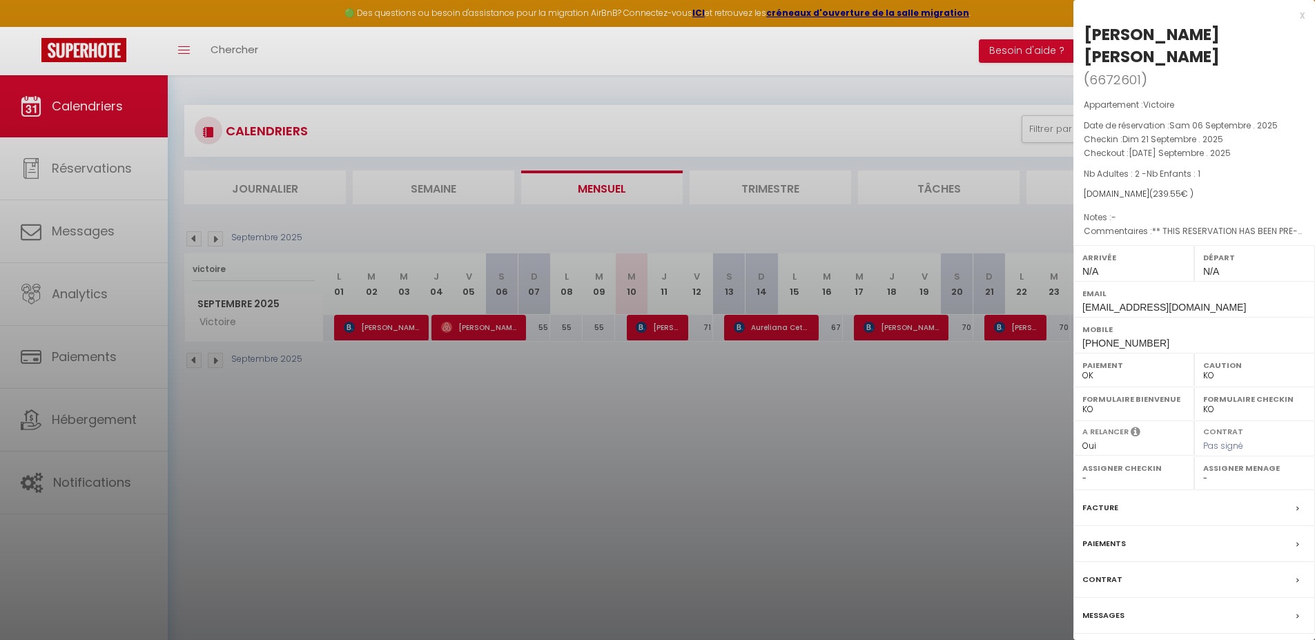
click at [1303, 18] on div "x" at bounding box center [1188, 15] width 231 height 17
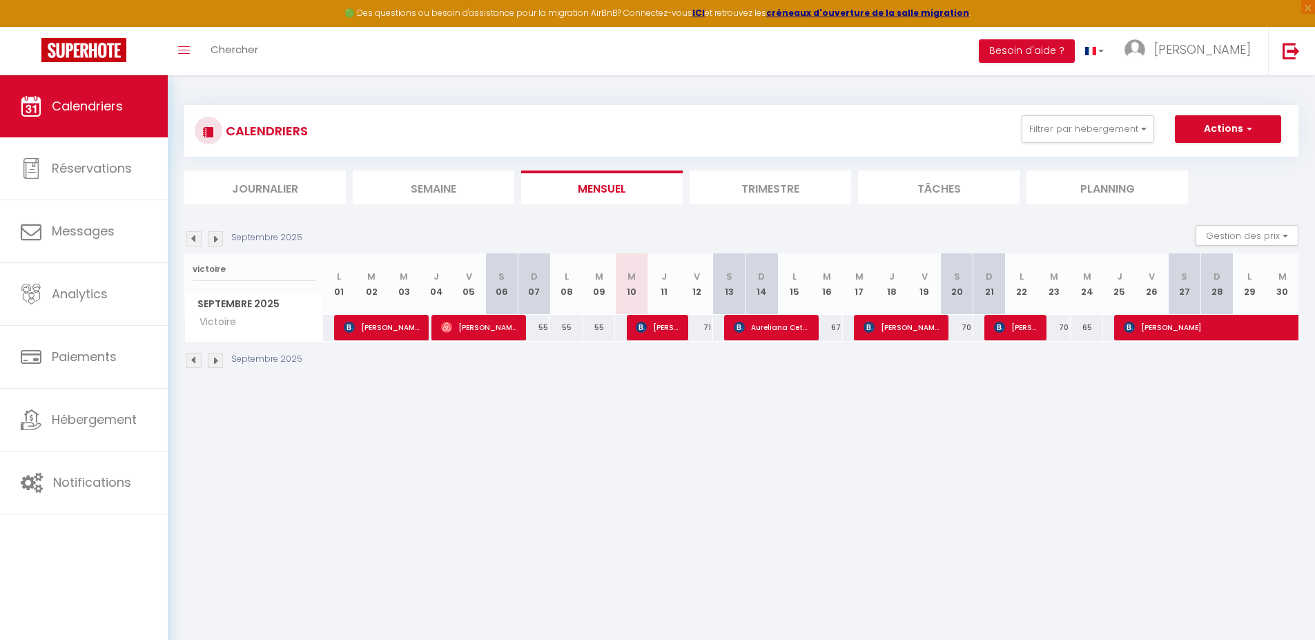
click at [285, 186] on li "Journalier" at bounding box center [264, 187] width 161 height 34
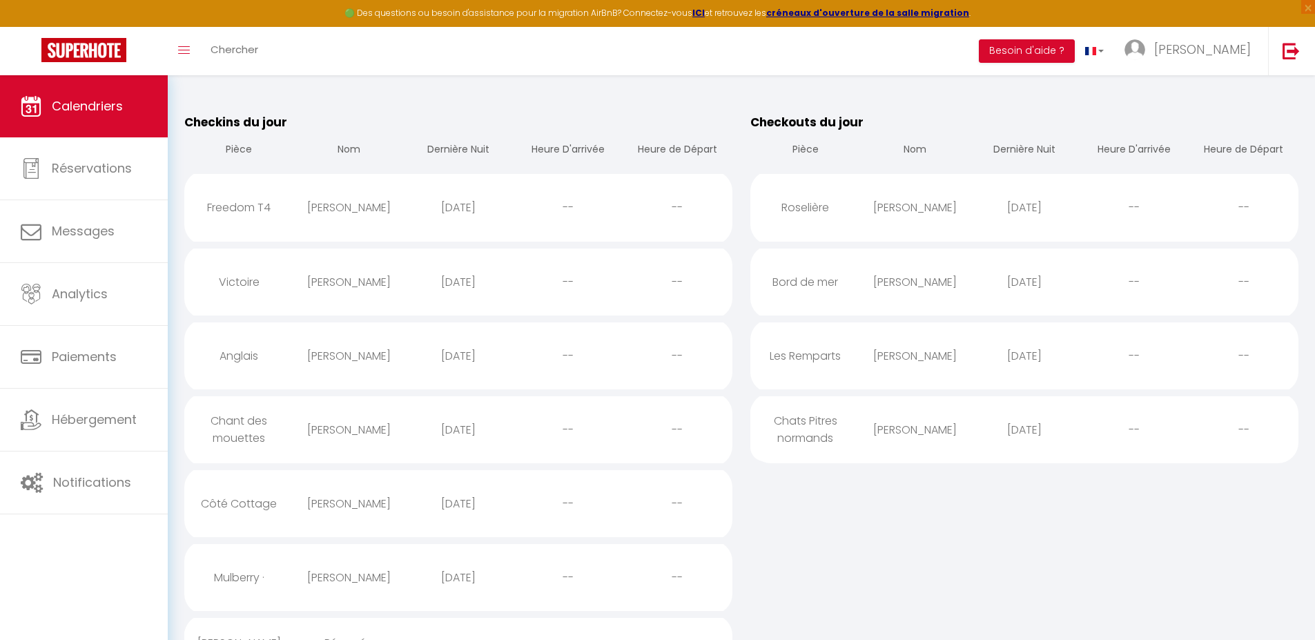
scroll to position [138, 0]
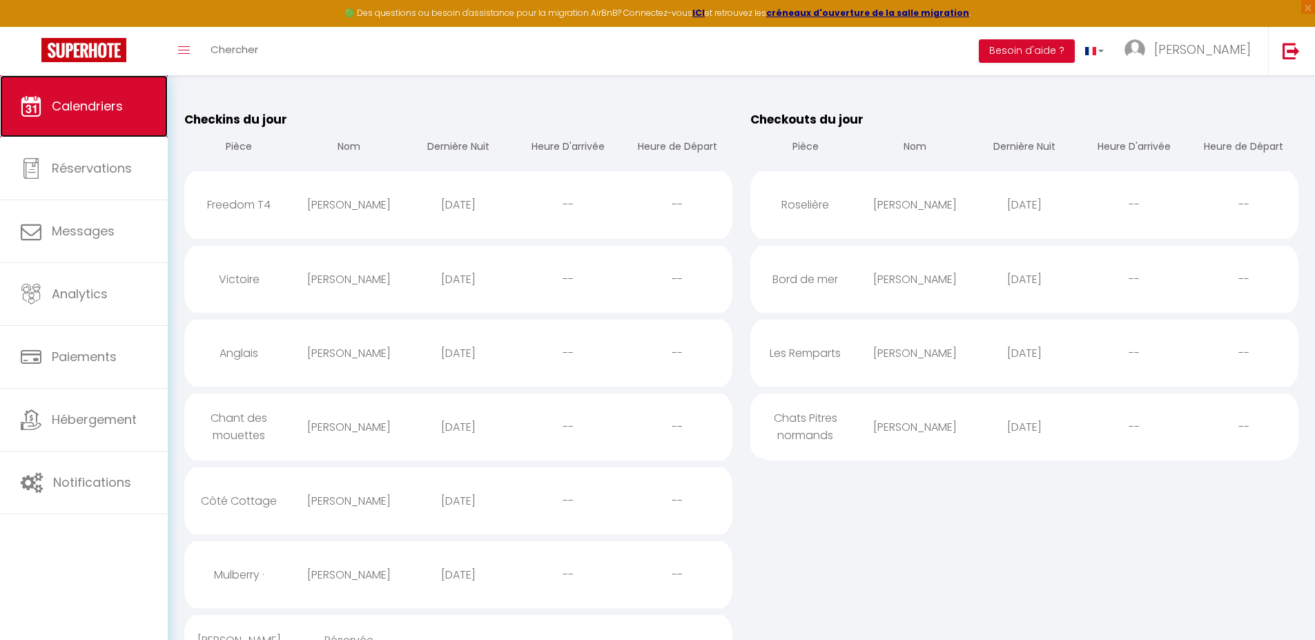
click at [93, 104] on span "Calendriers" at bounding box center [87, 105] width 71 height 17
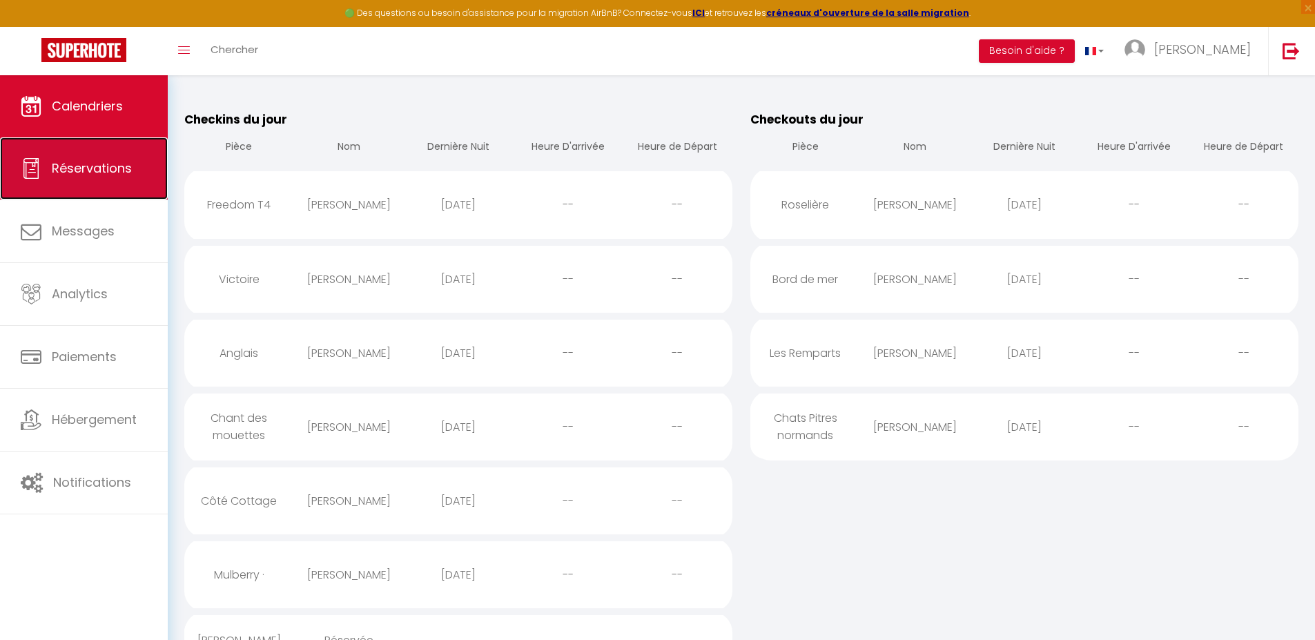
click at [92, 160] on span "Réservations" at bounding box center [92, 167] width 80 height 17
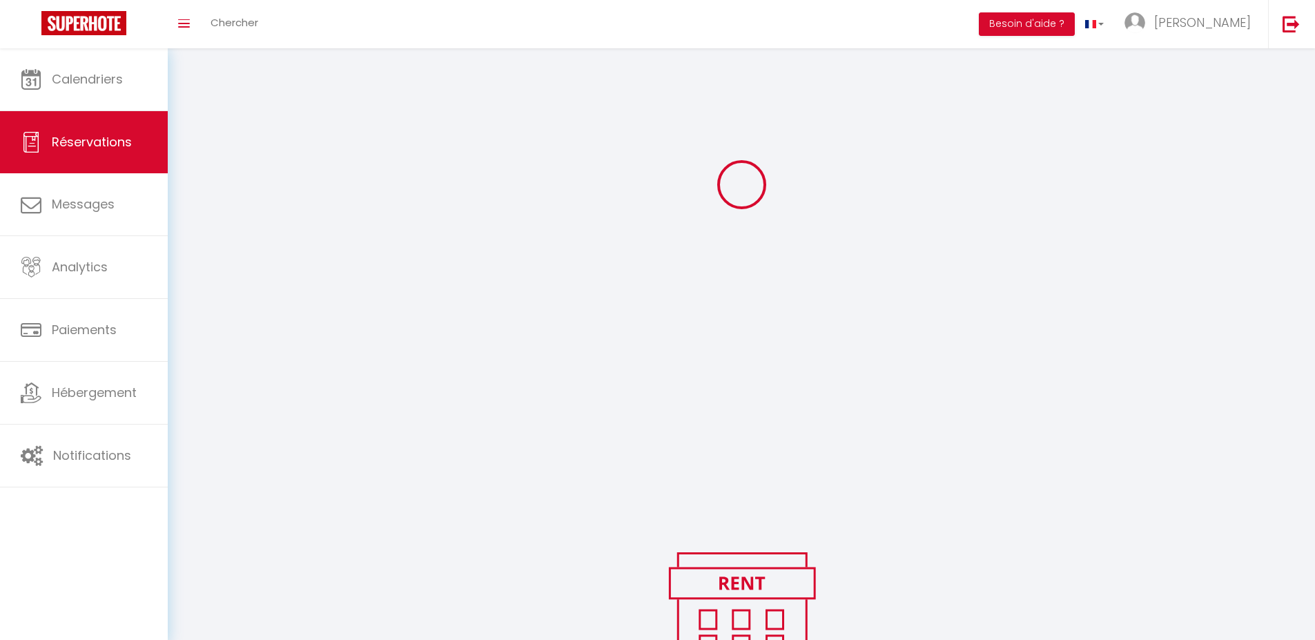
scroll to position [295, 0]
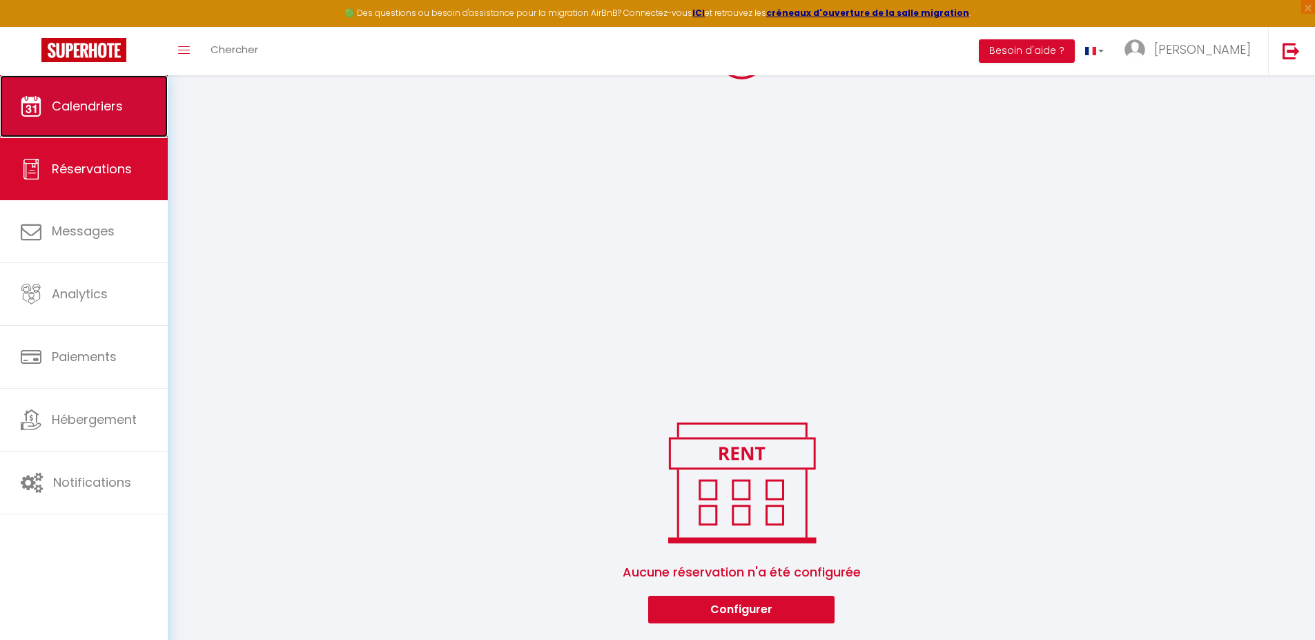
click at [103, 113] on span "Calendriers" at bounding box center [87, 105] width 71 height 17
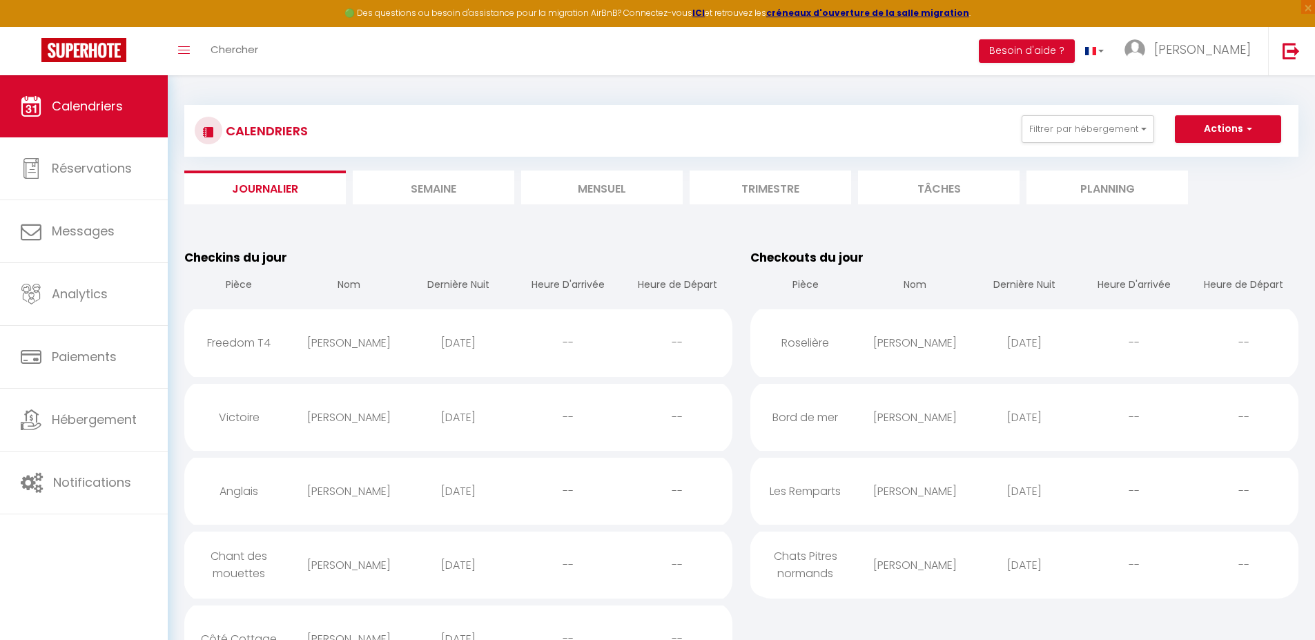
click at [438, 184] on li "Semaine" at bounding box center [433, 187] width 161 height 34
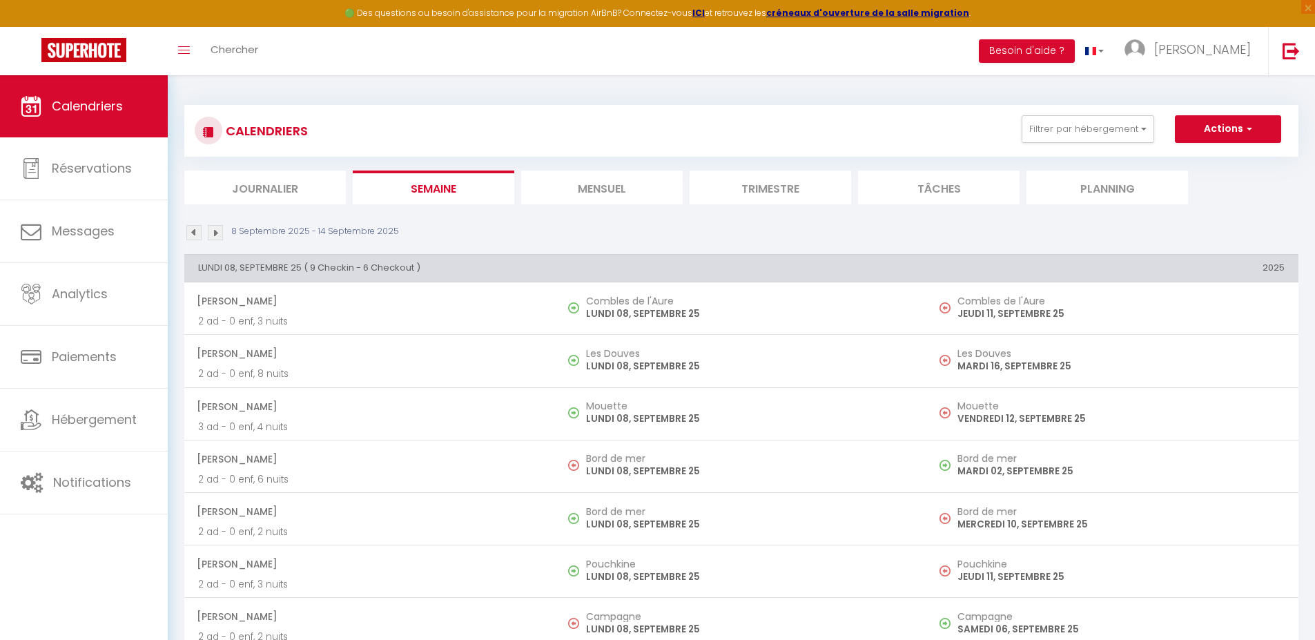
click at [619, 183] on li "Mensuel" at bounding box center [601, 187] width 161 height 34
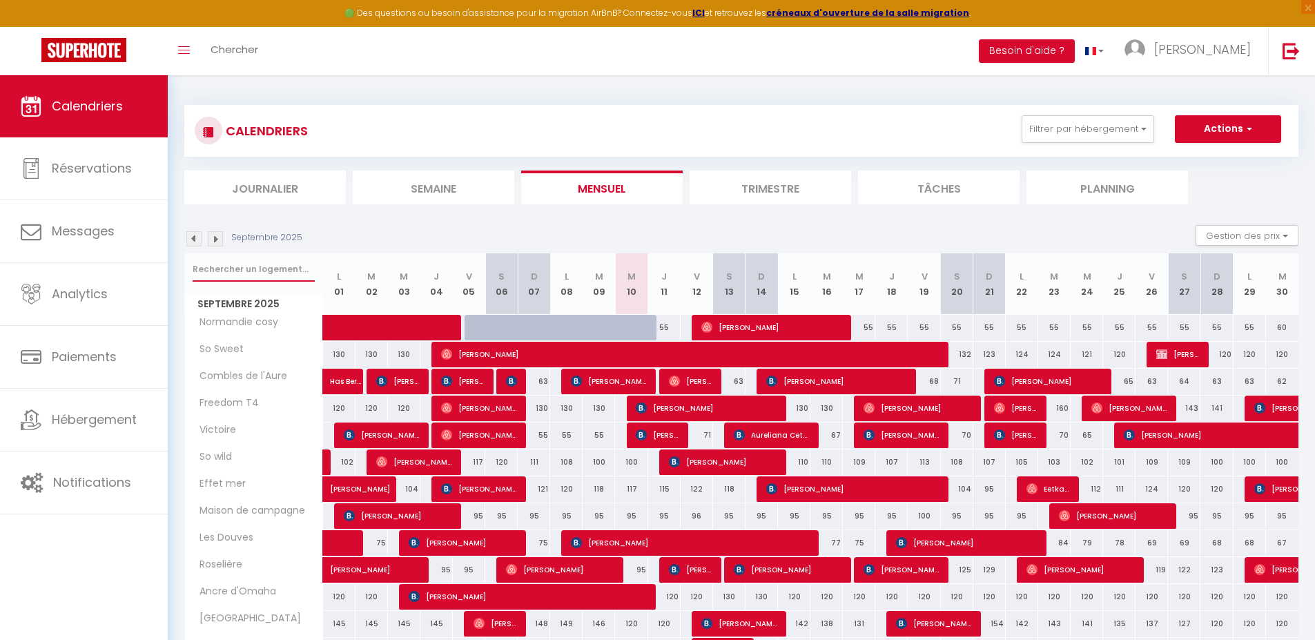
click at [280, 273] on input "text" at bounding box center [254, 269] width 122 height 25
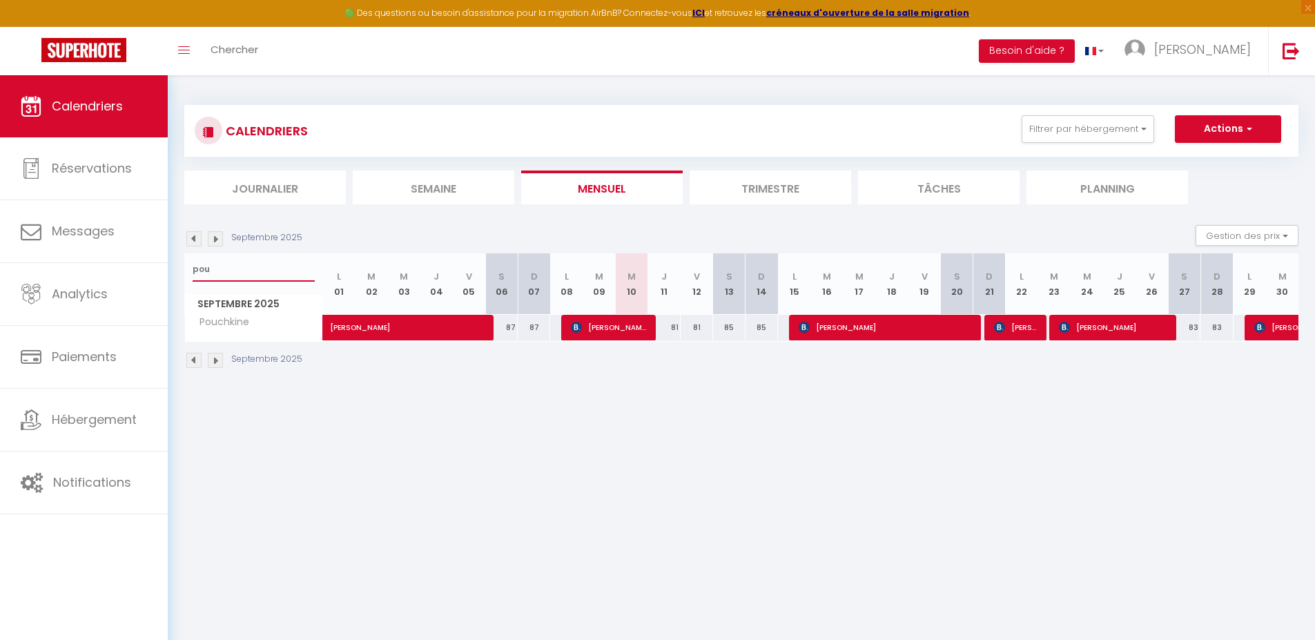
drag, startPoint x: 214, startPoint y: 270, endPoint x: 190, endPoint y: 269, distance: 24.2
click at [190, 269] on div "pou" at bounding box center [253, 269] width 137 height 32
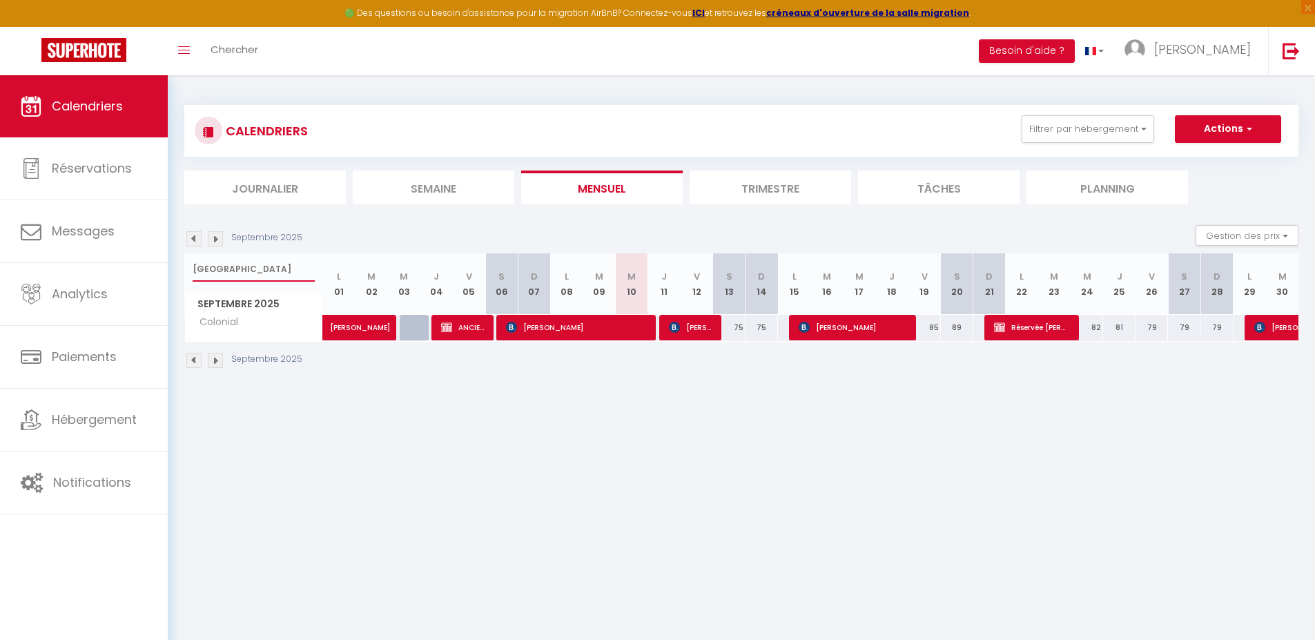
type input "[GEOGRAPHIC_DATA]"
